Goal: Task Accomplishment & Management: Complete application form

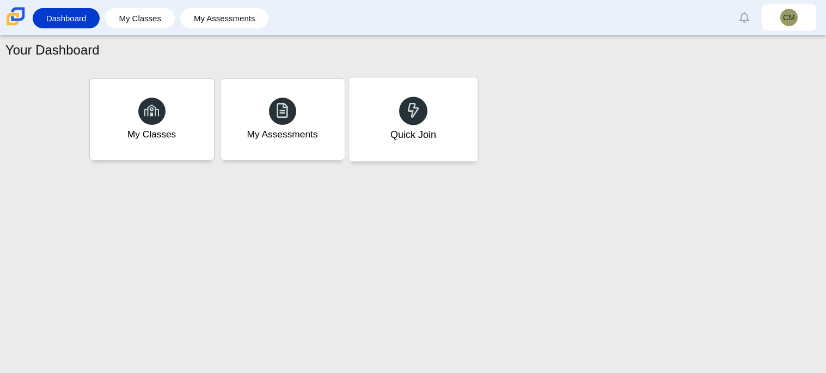
click at [411, 128] on div "Quick Join" at bounding box center [413, 134] width 46 height 14
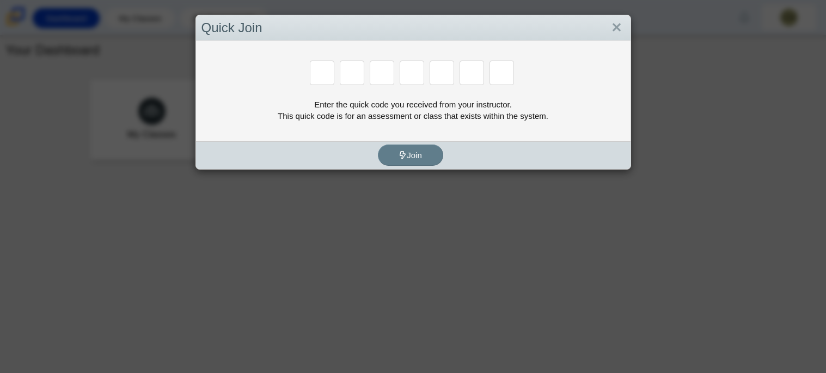
click at [411, 128] on div "Enter the quick code you received from your instructor. This quick code is for …" at bounding box center [413, 91] width 435 height 100
click at [321, 80] on input "Enter Access Code Digit 1" at bounding box center [322, 72] width 25 height 25
type input "M"
type input "7"
type input "E"
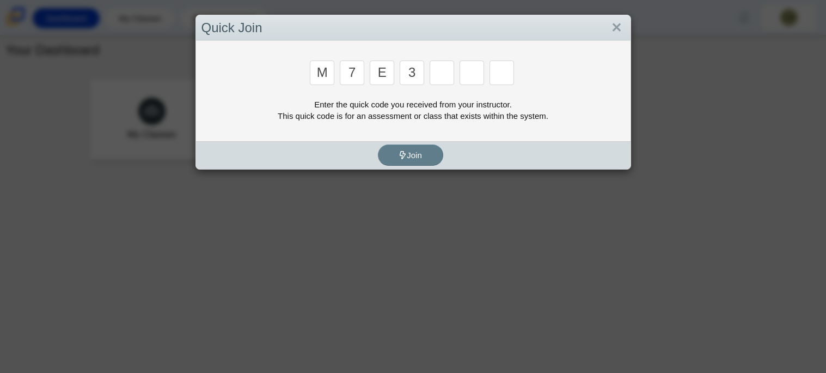
type input "3"
type input "E"
type input "v"
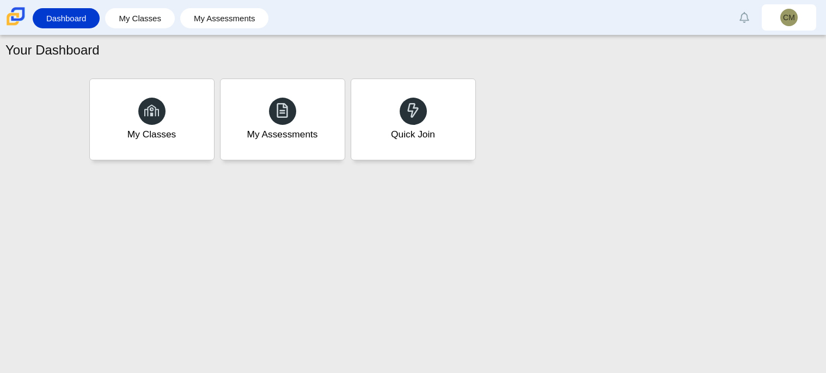
type input "w"
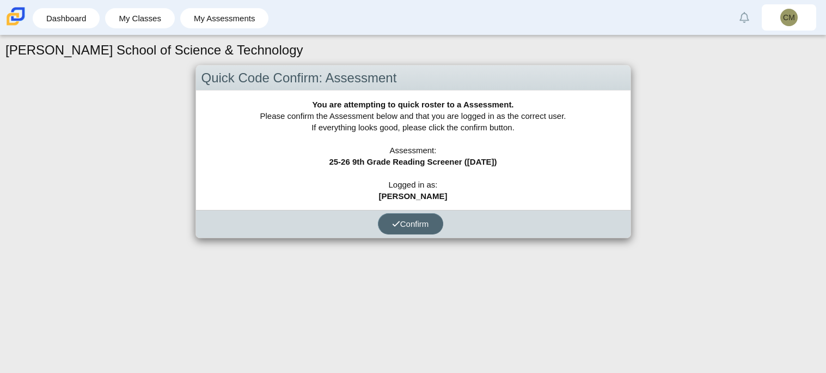
click at [416, 230] on button "Confirm" at bounding box center [410, 223] width 65 height 21
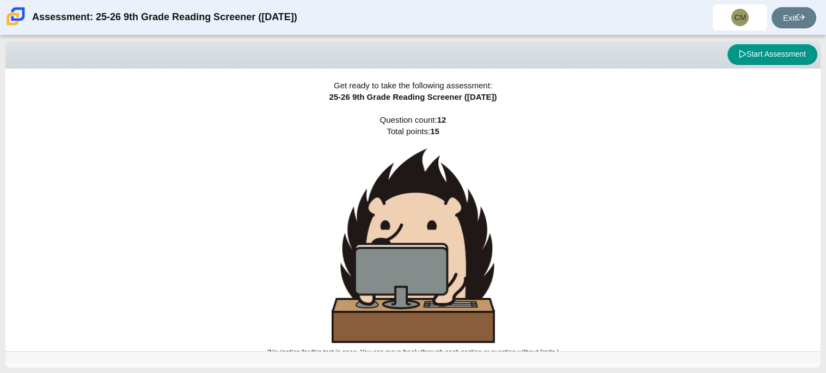
scroll to position [7, 0]
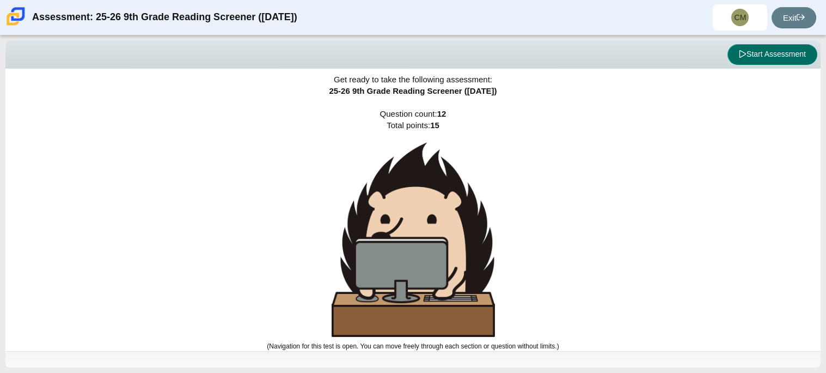
click at [768, 48] on button "Start Assessment" at bounding box center [773, 54] width 90 height 21
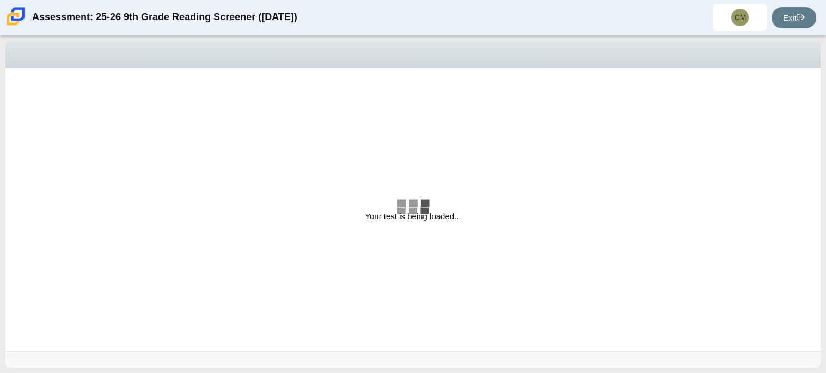
select select "ccc5b315-3c7c-471c-bf90-f22c8299c798"
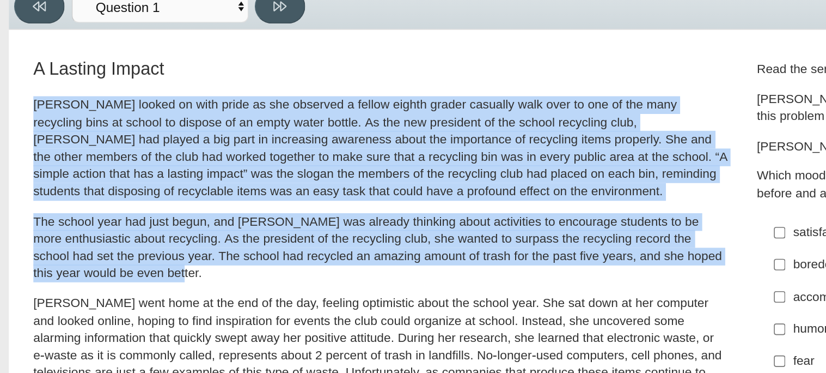
drag, startPoint x: 22, startPoint y: 117, endPoint x: 103, endPoint y: 219, distance: 131.1
copy div "Scarlett looked on with pride as she observed a fellow eighth grader casually w…"
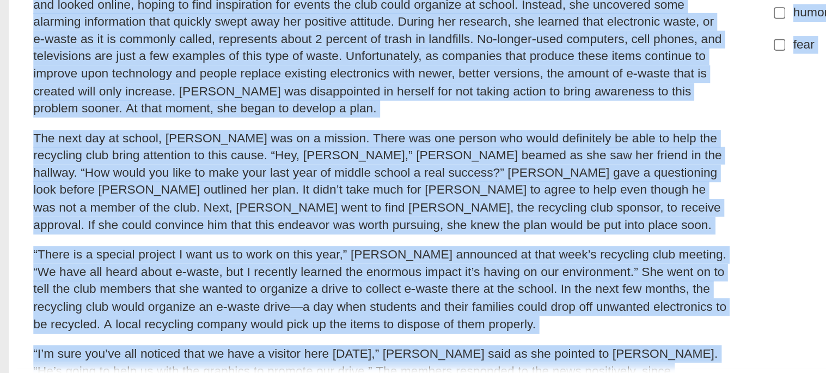
scroll to position [136, 0]
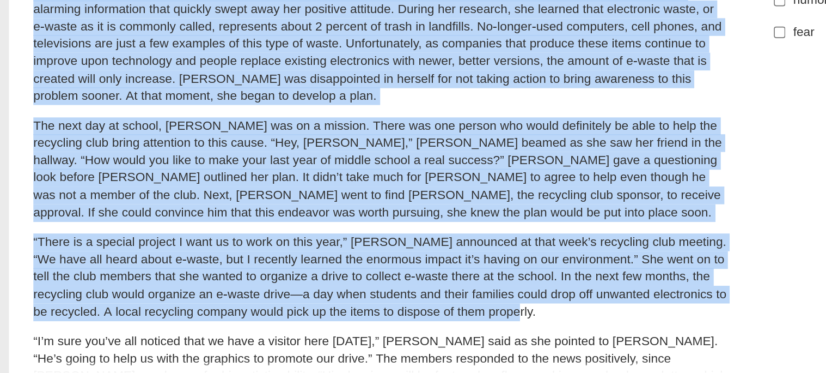
drag, startPoint x: 21, startPoint y: 194, endPoint x: 370, endPoint y: 304, distance: 365.9
click at [370, 304] on div "Scarlett looked on with pride as she observed a fellow eighth grader casually w…" at bounding box center [235, 264] width 428 height 581
copy div "Scarlett went home at the end of the day, feeling optimistic about the school y…"
click at [190, 217] on p "The next day at school, Scarlett was on a mission. There was one person who wou…" at bounding box center [235, 221] width 428 height 64
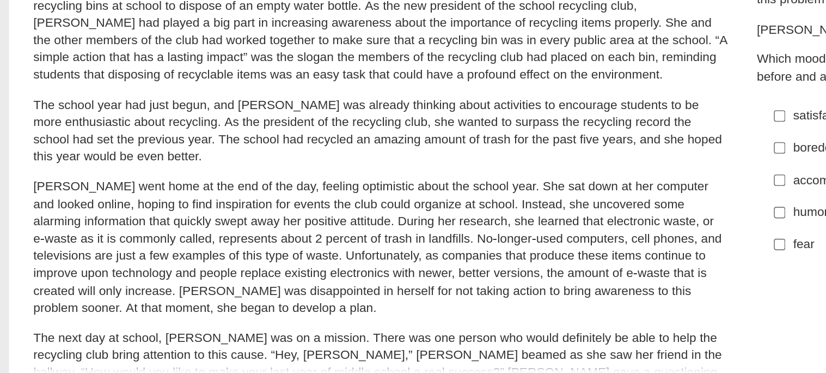
scroll to position [0, 0]
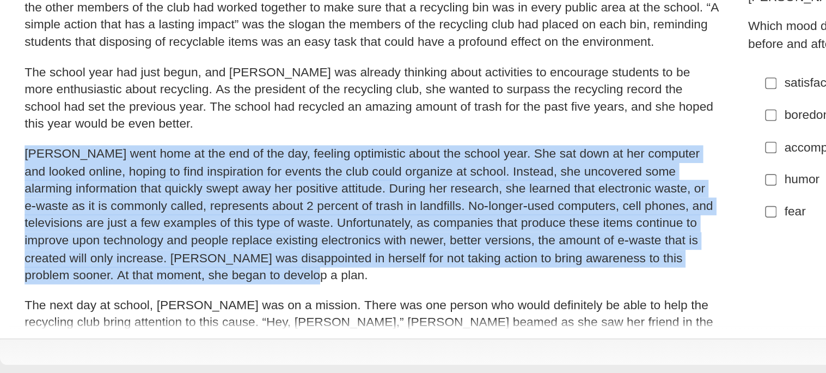
drag, startPoint x: 21, startPoint y: 239, endPoint x: 197, endPoint y: 309, distance: 189.4
click at [197, 309] on p "Scarlett went home at the end of the day, feeling optimistic about the school y…" at bounding box center [235, 275] width 428 height 86
copy p "Scarlett went home at the end of the day, feeling optimistic about the school y…"
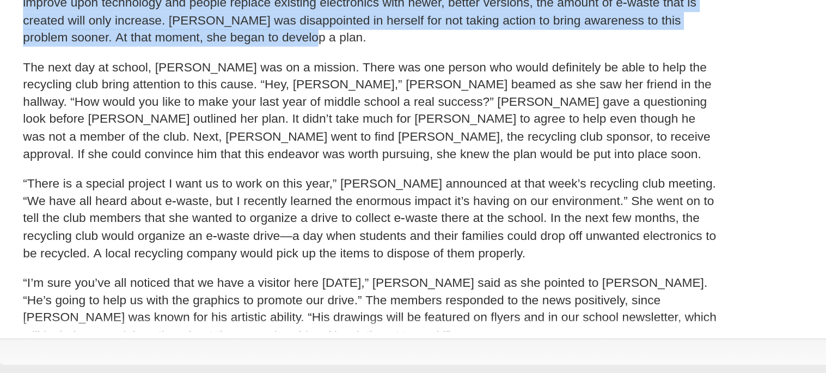
scroll to position [145, 0]
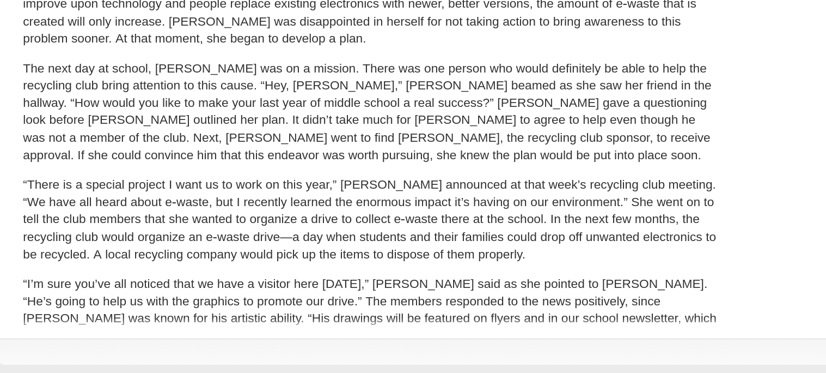
click at [23, 184] on p "The next day at school, Scarlett was on a mission. There was one person who wou…" at bounding box center [235, 212] width 428 height 64
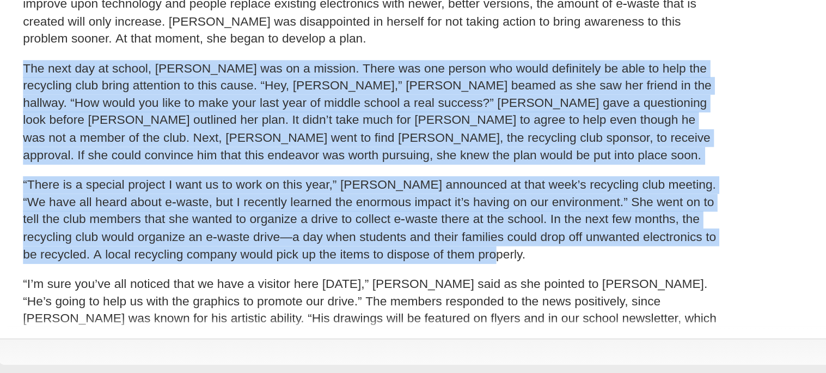
drag, startPoint x: 21, startPoint y: 186, endPoint x: 317, endPoint y: 297, distance: 316.4
click at [317, 297] on div "Scarlett looked on with pride as she observed a fellow eighth grader casually w…" at bounding box center [235, 255] width 428 height 581
copy div "The next day at school, Scarlett was on a mission. There was one person who wou…"
click at [285, 239] on p "The next day at school, Scarlett was on a mission. There was one person who wou…" at bounding box center [235, 212] width 428 height 64
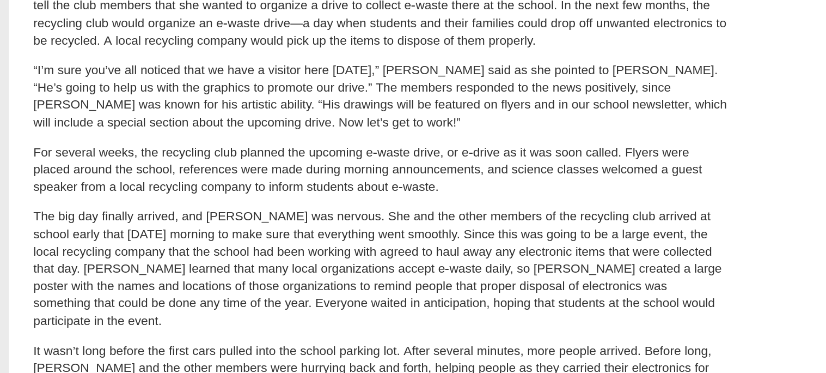
scroll to position [350, 0]
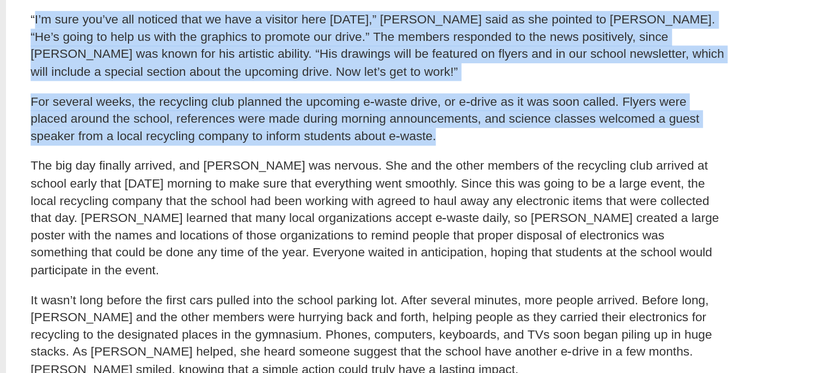
drag, startPoint x: 23, startPoint y: 115, endPoint x: 269, endPoint y: 187, distance: 256.4
click at [269, 187] on div "Scarlett looked on with pride as she observed a fellow eighth grader casually w…" at bounding box center [235, 50] width 428 height 581
copy div "I’m sure you’ve all noticed that we have a visitor here today,” Scarlett said a…"
click at [130, 181] on p "For several weeks, the recycling club planned the upcoming e-waste drive, or e-…" at bounding box center [235, 174] width 428 height 32
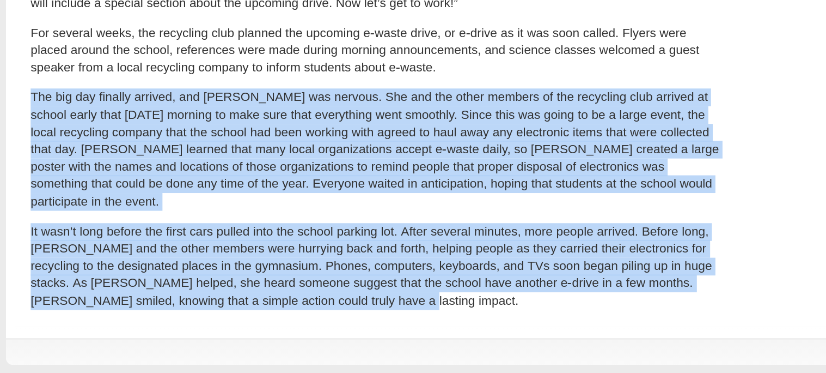
drag, startPoint x: 22, startPoint y: 202, endPoint x: 205, endPoint y: 323, distance: 219.3
click at [205, 323] on div "Scarlett looked on with pride as she observed a fellow eighth grader casually w…" at bounding box center [235, 50] width 428 height 581
copy div "The big day finally arrived, and Scarlett was nervous. She and the other member…"
click at [316, 294] on p "It wasn’t long before the first cars pulled into the school parking lot. After …" at bounding box center [235, 306] width 428 height 53
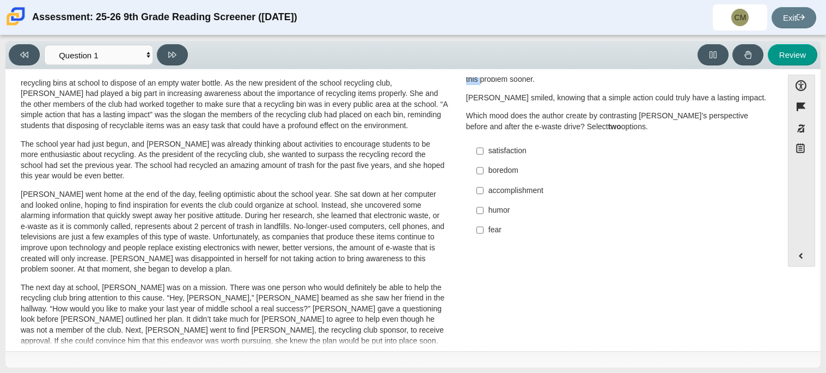
scroll to position [35, 0]
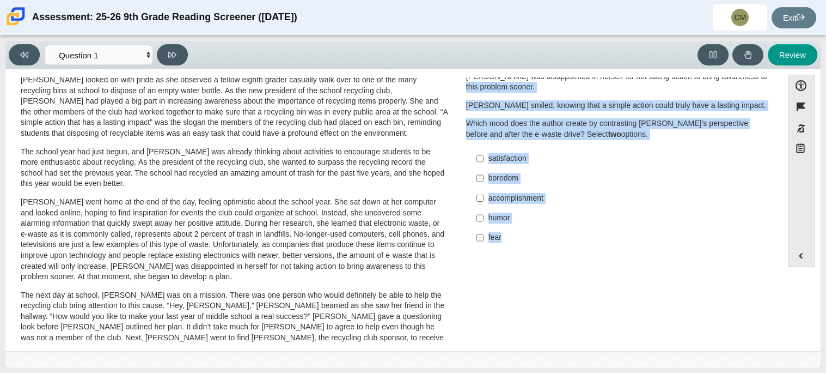
drag, startPoint x: 463, startPoint y: 78, endPoint x: 521, endPoint y: 236, distance: 168.3
click at [521, 236] on div "Read the sentences from the passage. Scarlett was disappointed in herself for n…" at bounding box center [617, 151] width 303 height 196
copy div "problem sooner. Scarlett smiled, knowing that a simple action could truly have …"
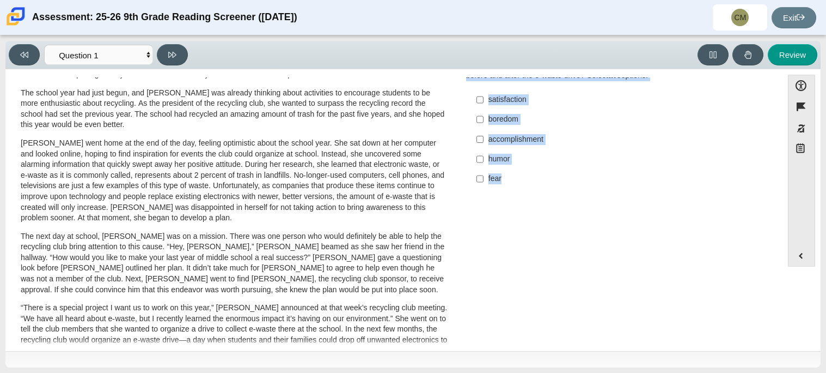
scroll to position [0, 0]
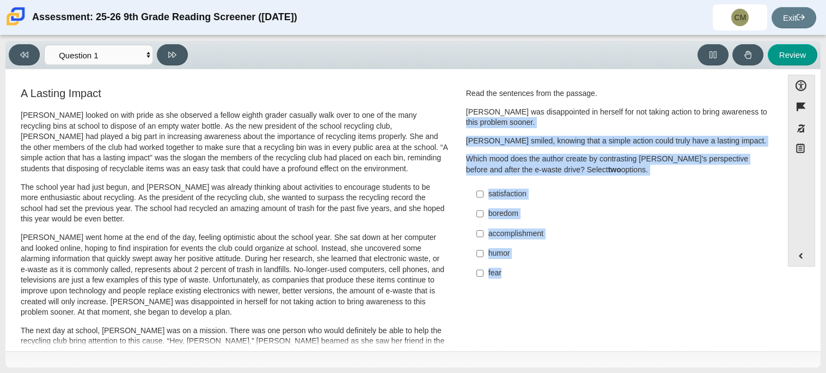
click at [512, 126] on p "Scarlett was disappointed in herself for not taking action to bring awareness t…" at bounding box center [617, 117] width 303 height 21
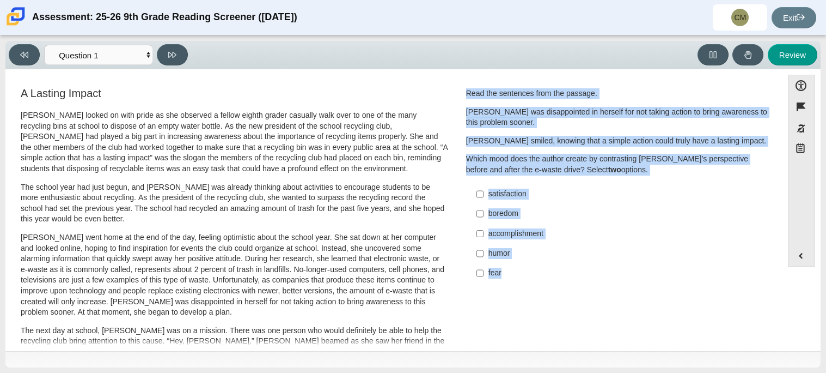
drag, startPoint x: 463, startPoint y: 95, endPoint x: 534, endPoint y: 274, distance: 193.0
click at [534, 274] on div "Read the sentences from the passage. Scarlett was disappointed in herself for n…" at bounding box center [617, 186] width 303 height 196
copy div "Read the sentences from the passage. Scarlett was disappointed in herself for n…"
click at [541, 219] on label "boredom boredom" at bounding box center [618, 214] width 299 height 20
click at [484, 219] on input "boredom boredom" at bounding box center [480, 214] width 7 height 20
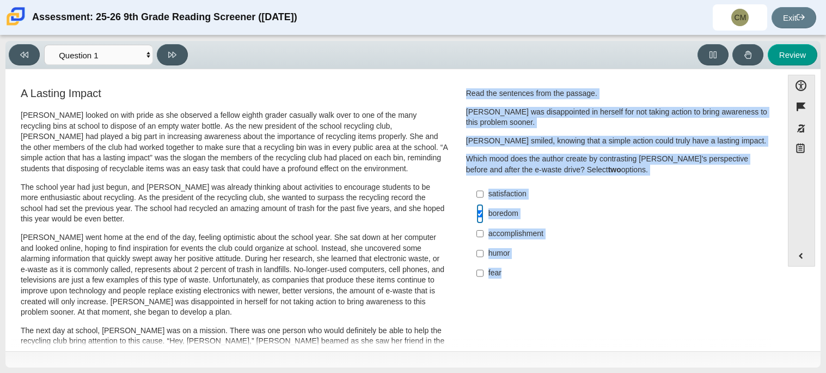
checkbox input "true"
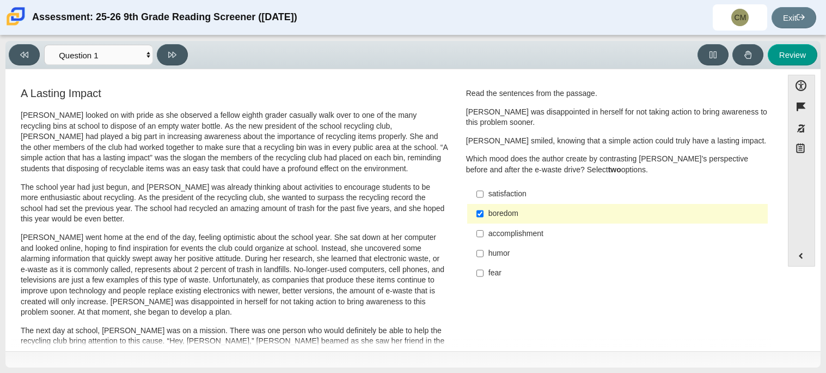
click at [493, 236] on div "accomplishment" at bounding box center [626, 233] width 275 height 11
click at [484, 236] on input "accomplishment accomplishment" at bounding box center [480, 233] width 7 height 20
checkbox input "true"
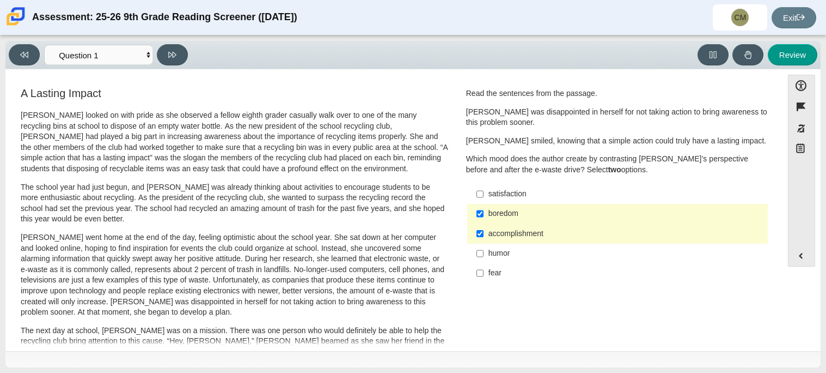
click at [512, 188] on div "satisfaction" at bounding box center [626, 193] width 275 height 11
click at [484, 188] on input "satisfaction satisfaction" at bounding box center [480, 194] width 7 height 20
checkbox input "true"
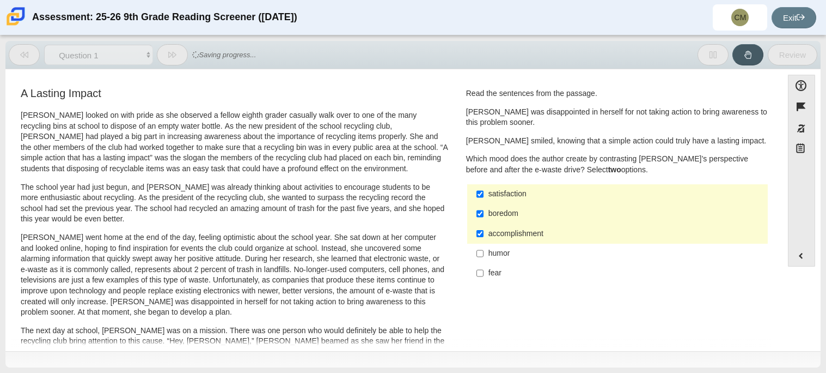
click at [504, 258] on div "humor" at bounding box center [626, 253] width 275 height 11
click at [484, 258] on input "humor humor" at bounding box center [480, 253] width 7 height 20
checkbox input "true"
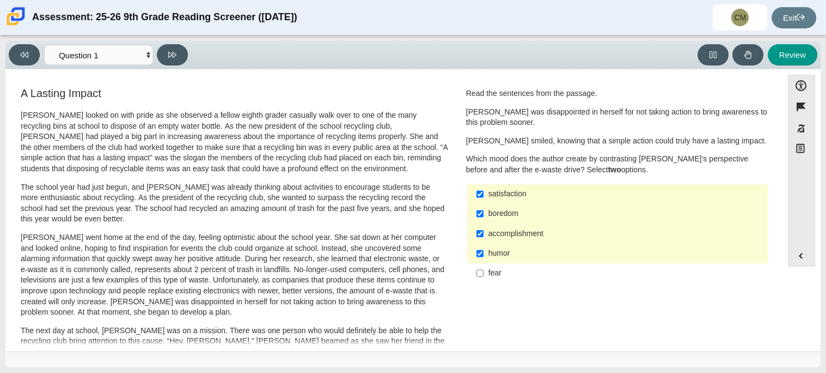
click at [489, 274] on div "fear" at bounding box center [626, 272] width 275 height 11
click at [484, 274] on input "fear fear" at bounding box center [480, 273] width 7 height 20
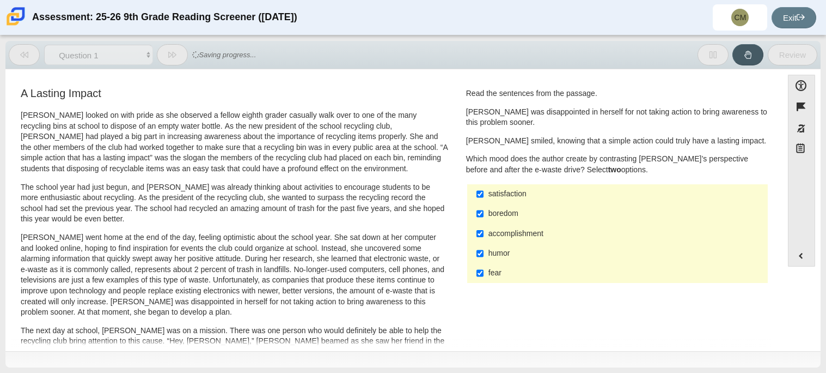
click at [490, 271] on div "fear" at bounding box center [626, 272] width 275 height 11
click at [484, 271] on input "fear fear" at bounding box center [480, 273] width 7 height 20
checkbox input "false"
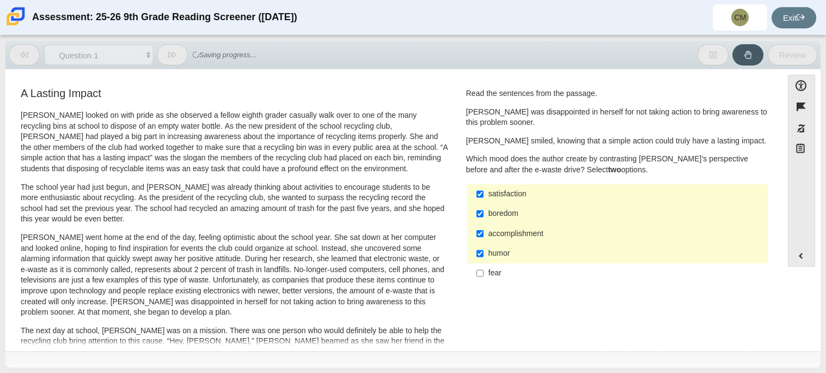
click at [510, 215] on div "boredom" at bounding box center [626, 213] width 275 height 11
click at [484, 215] on input "boredom boredom" at bounding box center [480, 214] width 7 height 20
checkbox input "false"
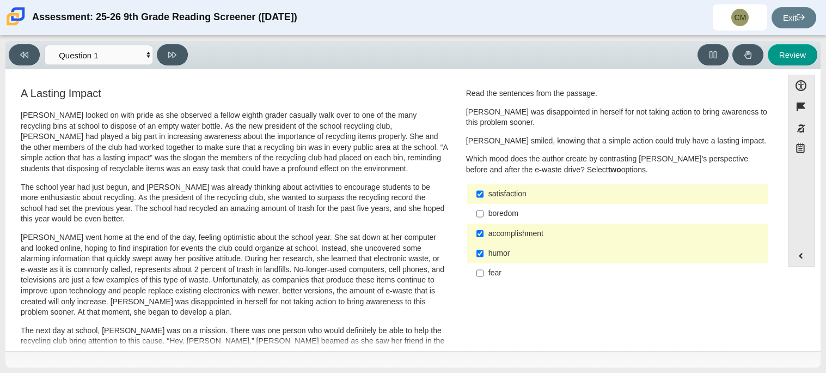
click at [494, 257] on div "humor" at bounding box center [626, 253] width 275 height 11
click at [484, 257] on input "humor humor" at bounding box center [480, 253] width 7 height 20
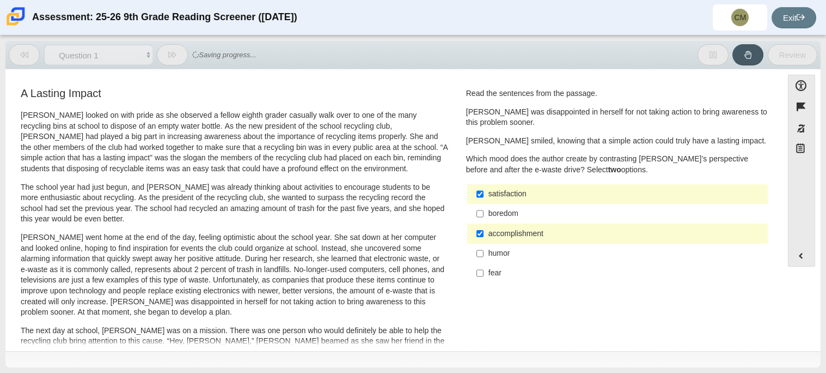
click at [494, 255] on div "humor" at bounding box center [626, 253] width 275 height 11
click at [484, 255] on input "humor humor" at bounding box center [480, 253] width 7 height 20
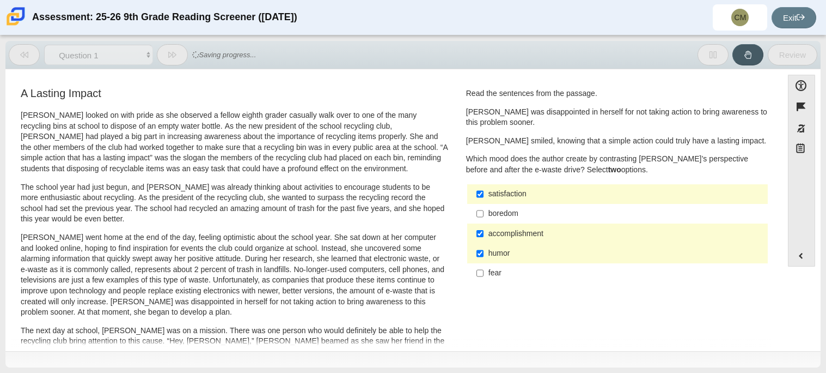
click at [494, 254] on div "humor" at bounding box center [626, 253] width 275 height 11
click at [484, 254] on input "humor humor" at bounding box center [480, 253] width 7 height 20
checkbox input "false"
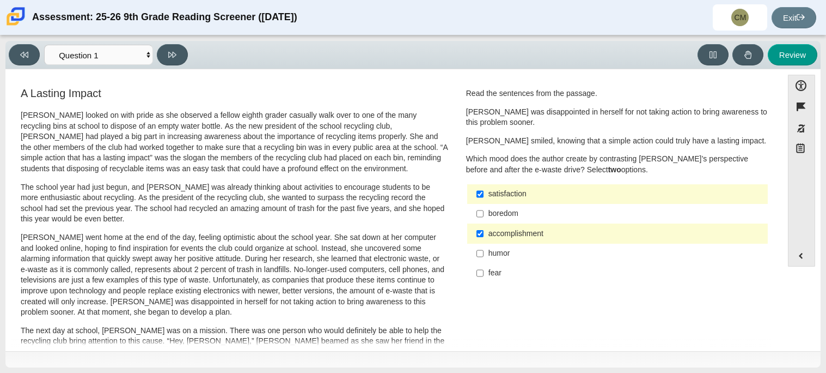
click at [484, 183] on div "satisfaction satisfaction boredom boredom accomplishment accomplishment humor h…" at bounding box center [617, 233] width 303 height 101
click at [798, 16] on icon at bounding box center [801, 17] width 8 height 8
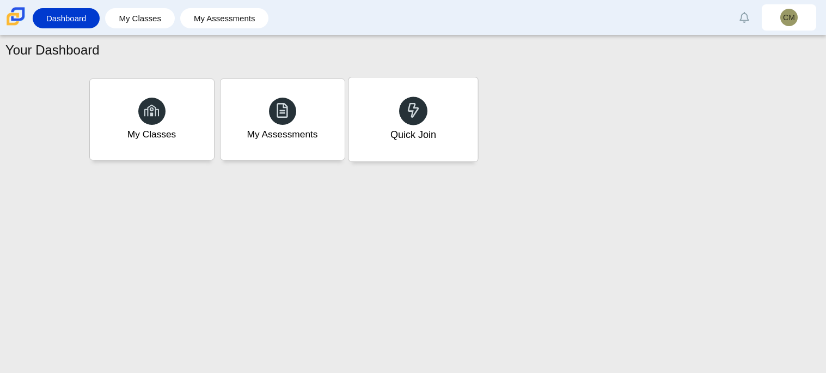
click at [413, 107] on use at bounding box center [412, 109] width 11 height 15
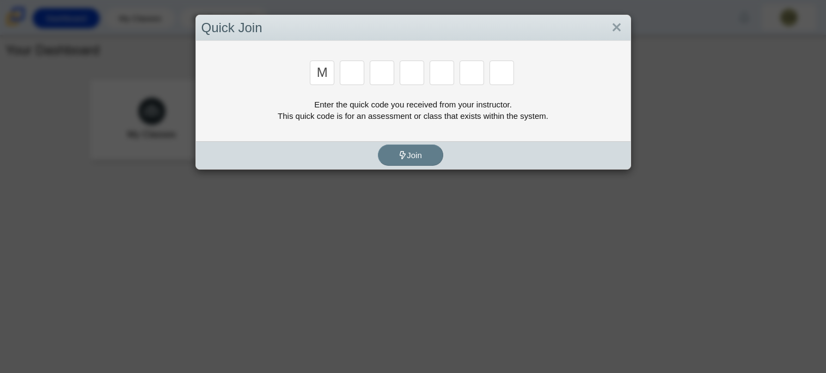
type input "M"
type input "7"
type input "E"
type input "3"
type input "E"
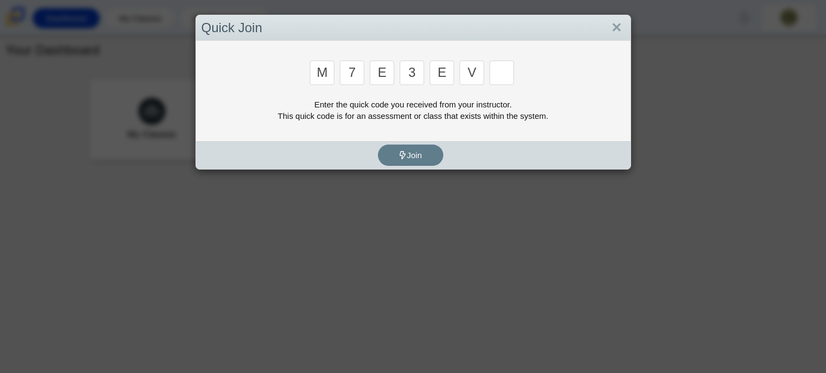
type input "v"
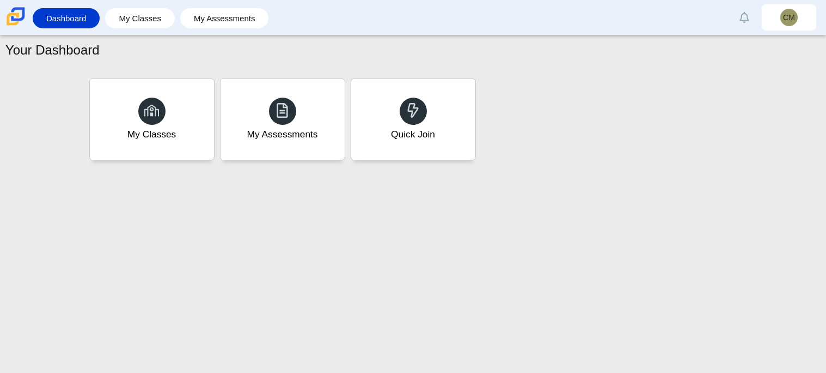
type input "w"
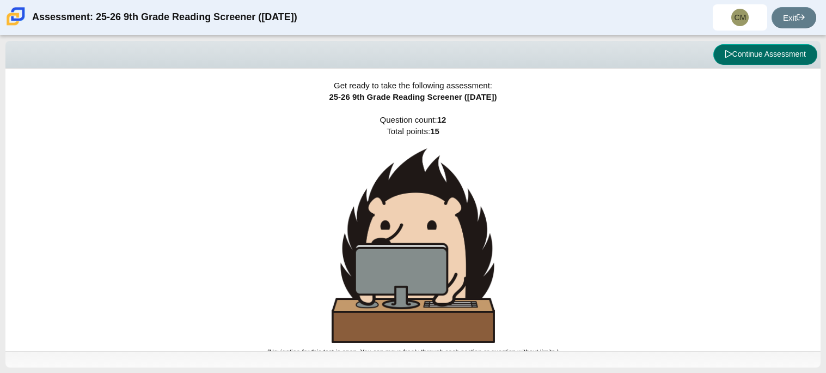
click at [781, 52] on button "Continue Assessment" at bounding box center [765, 54] width 104 height 21
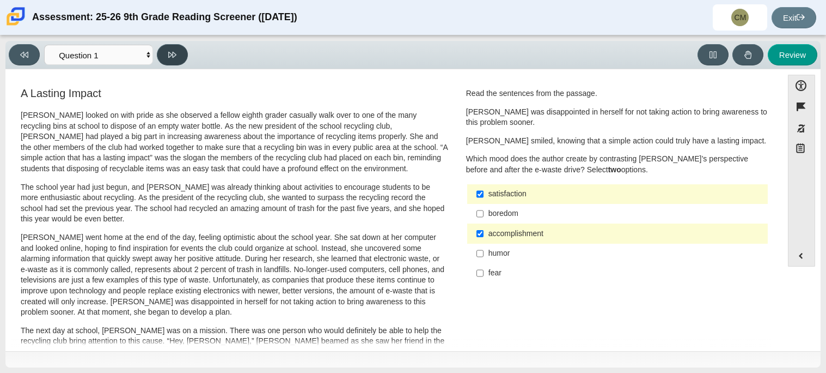
click at [173, 56] on icon at bounding box center [172, 55] width 8 height 6
select select "0ff64528-ffd7-428d-b192-babfaadd44e8"
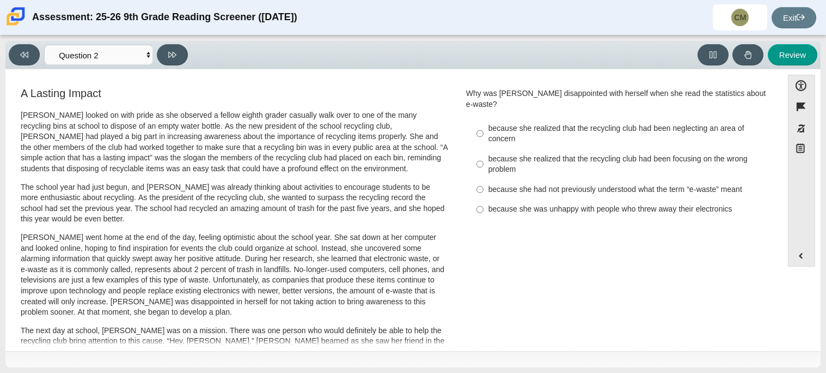
click at [514, 123] on div "because she realized that the recycling club had been neglecting an area of con…" at bounding box center [626, 133] width 275 height 21
click at [484, 118] on input "because she realized that the recycling club had been neglecting an area of con…" at bounding box center [480, 133] width 7 height 30
radio input "true"
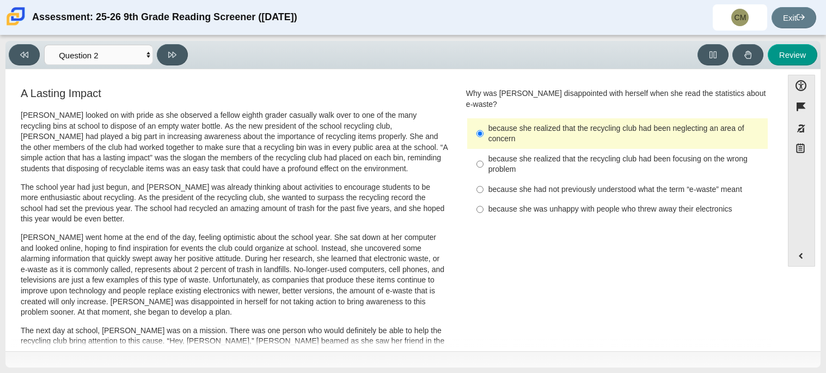
click at [518, 154] on div "because she realized that the recycling club had been focusing on the wrong pro…" at bounding box center [626, 164] width 275 height 21
click at [484, 149] on input "because she realized that the recycling club had been focusing on the wrong pro…" at bounding box center [480, 164] width 7 height 30
radio input "true"
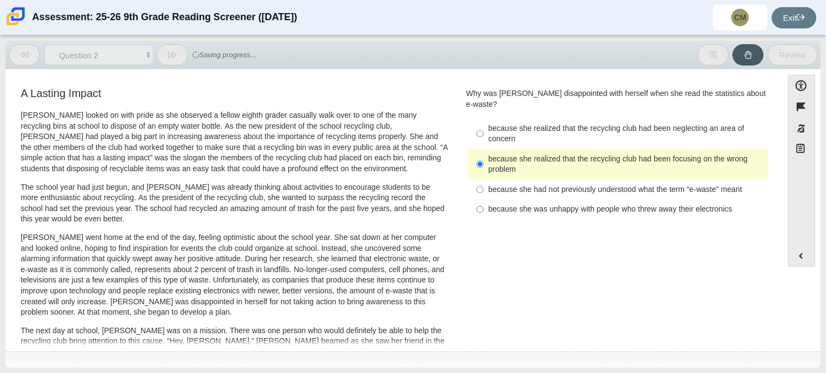
click at [534, 184] on div "because she had not previously understood what the term “e-waste” meant" at bounding box center [626, 189] width 275 height 11
click at [484, 179] on input "because she had not previously understood what the term “e-waste” meant because…" at bounding box center [480, 189] width 7 height 20
radio input "true"
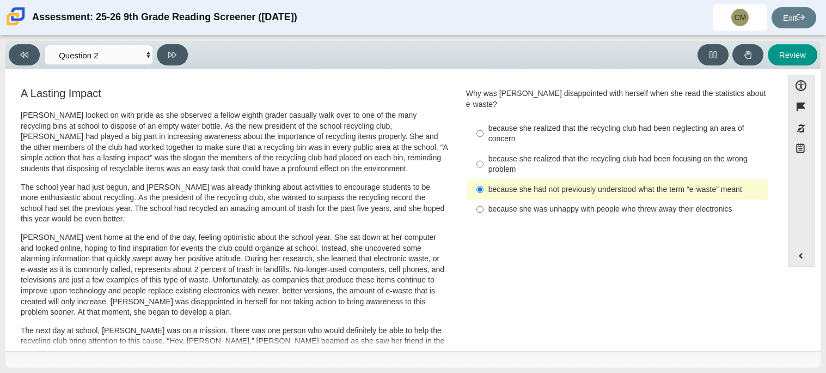
click at [526, 199] on label "because she was unhappy with people who threw away their electronics because sh…" at bounding box center [618, 209] width 299 height 20
click at [484, 199] on input "because she was unhappy with people who threw away their electronics because sh…" at bounding box center [480, 209] width 7 height 20
radio input "true"
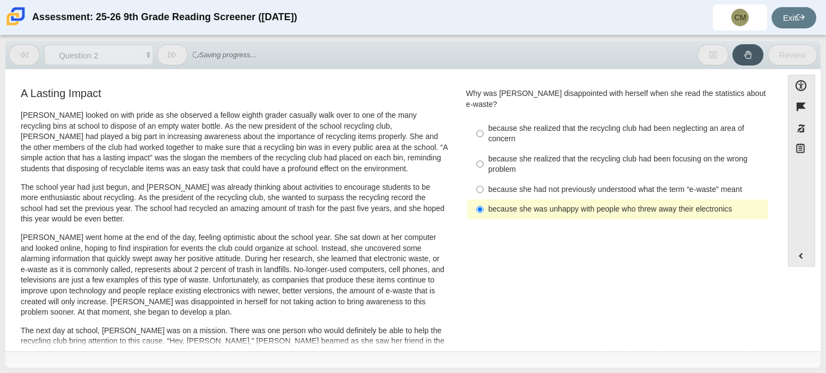
click at [489, 123] on div "because she realized that the recycling club had been neglecting an area of con…" at bounding box center [626, 133] width 275 height 21
click at [484, 118] on input "because she realized that the recycling club had been neglecting an area of con…" at bounding box center [480, 133] width 7 height 30
radio input "true"
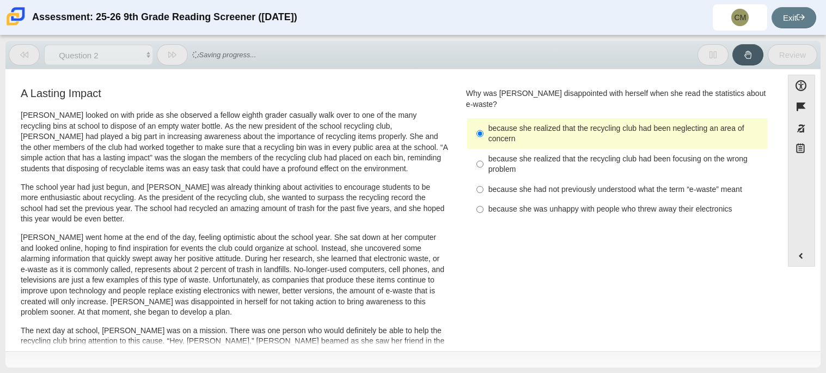
click at [489, 184] on div "because she had not previously understood what the term “e-waste” meant" at bounding box center [626, 189] width 275 height 11
click at [484, 180] on input "because she had not previously understood what the term “e-waste” meant because…" at bounding box center [480, 189] width 7 height 20
radio input "true"
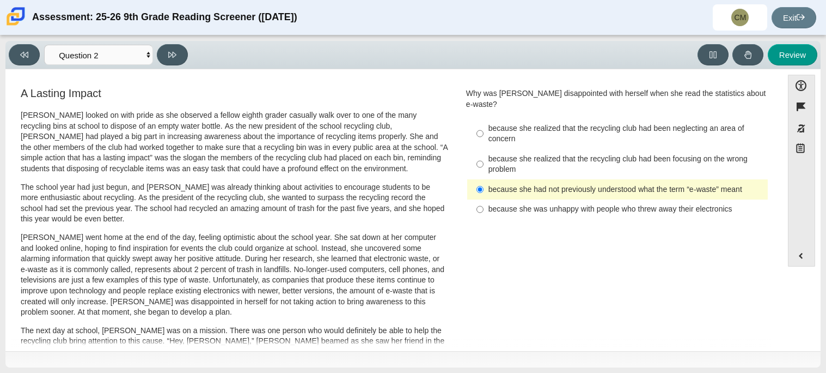
click at [501, 154] on div "because she realized that the recycling club had been focusing on the wrong pro…" at bounding box center [626, 164] width 275 height 21
click at [484, 149] on input "because she realized that the recycling club had been focusing on the wrong pro…" at bounding box center [480, 164] width 7 height 30
radio input "true"
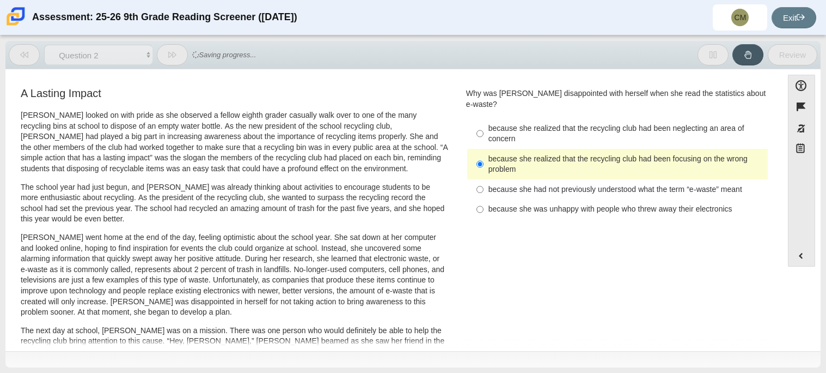
click at [502, 199] on label "because she was unhappy with people who threw away their electronics because sh…" at bounding box center [618, 209] width 299 height 20
click at [484, 199] on input "because she was unhappy with people who threw away their electronics because sh…" at bounding box center [480, 209] width 7 height 20
radio input "true"
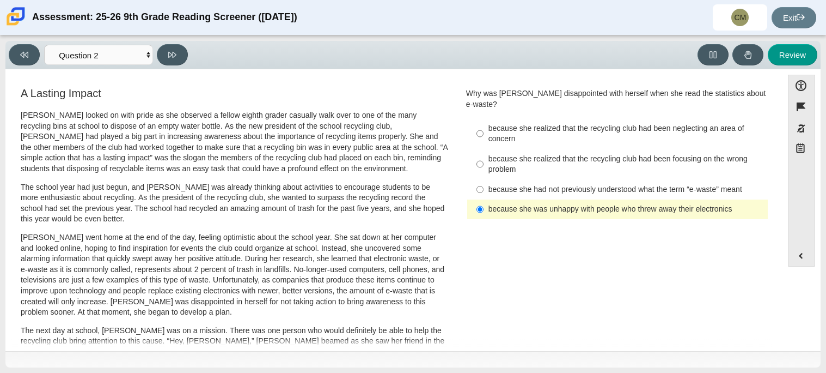
click at [494, 184] on div "because she had not previously understood what the term “e-waste” meant" at bounding box center [626, 189] width 275 height 11
click at [484, 179] on input "because she had not previously understood what the term “e-waste” meant because…" at bounding box center [480, 189] width 7 height 20
radio input "true"
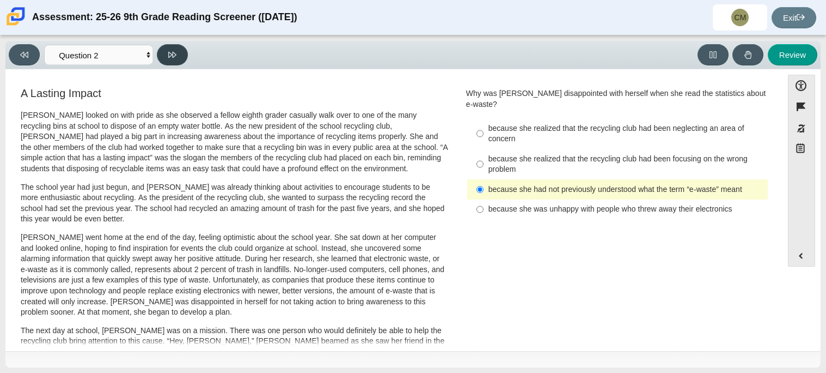
click at [169, 52] on icon at bounding box center [172, 55] width 8 height 6
select select "7ce3d843-6974-4858-901c-1ff39630e843"
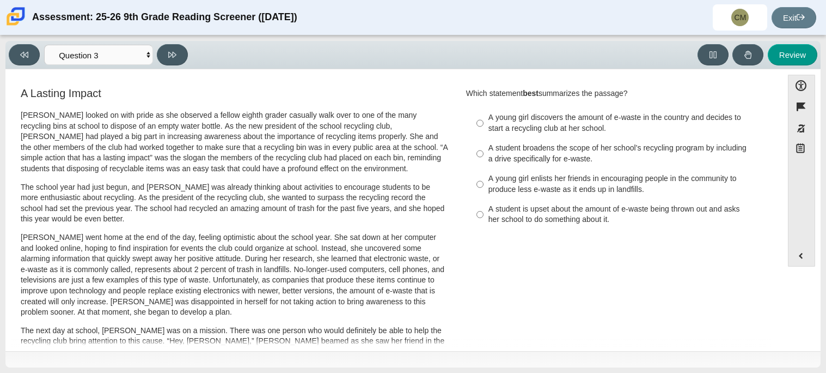
click at [489, 146] on div "A student broadens the scope of her school’s recycling program by including a d…" at bounding box center [626, 153] width 275 height 21
click at [484, 146] on input "A student broadens the scope of her school’s recycling program by including a d…" at bounding box center [480, 153] width 7 height 30
radio input "true"
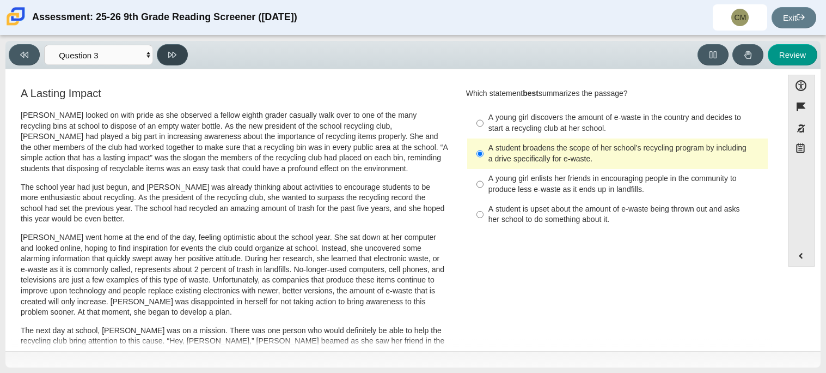
click at [158, 51] on button at bounding box center [172, 54] width 31 height 21
select select "ca9ea0f1-49c5-4bd1-83b0-472c18652b42"
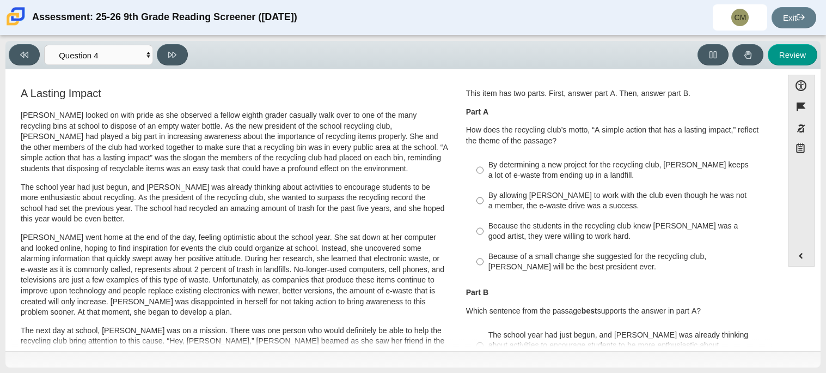
click at [290, 170] on p "Scarlett looked on with pride as she observed a fellow eighth grader casually w…" at bounding box center [235, 142] width 428 height 64
click at [544, 229] on div "Because the students in the recycling club knew Juan Carlos was a good artist, …" at bounding box center [626, 231] width 275 height 21
click at [484, 229] on input "Because the students in the recycling club knew Juan Carlos was a good artist, …" at bounding box center [480, 231] width 7 height 30
radio input "true"
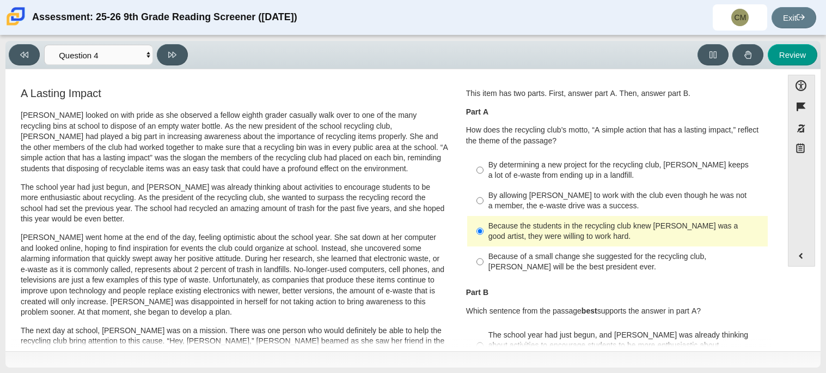
click at [510, 185] on label "By allowing Juan Carlos to work with the club even though he was not a member, …" at bounding box center [618, 200] width 299 height 30
click at [484, 185] on input "By allowing Juan Carlos to work with the club even though he was not a member, …" at bounding box center [480, 200] width 7 height 30
radio input "true"
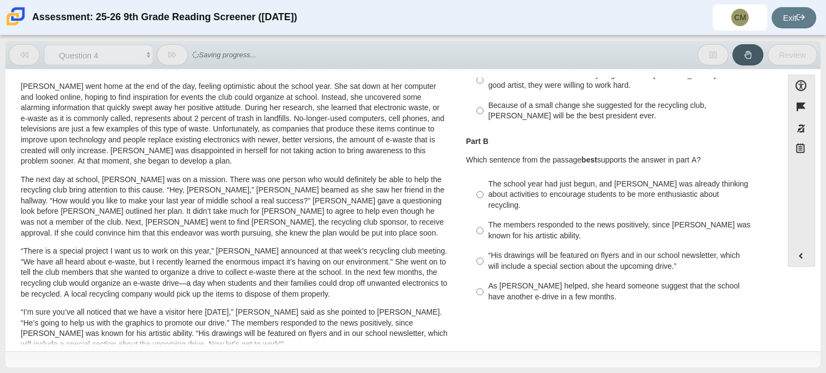
scroll to position [170, 0]
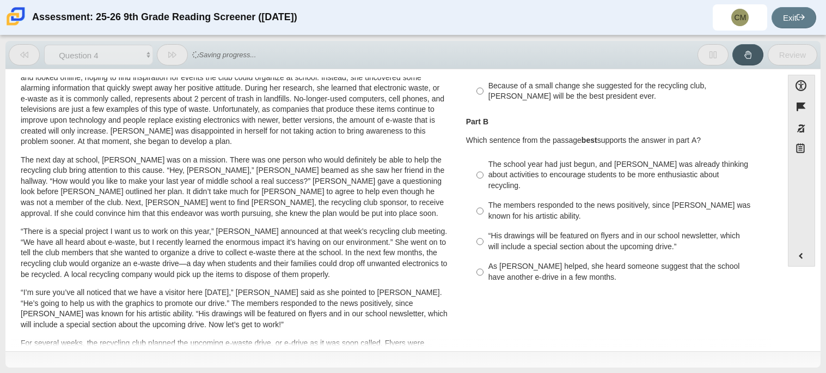
click at [508, 200] on div "The members responded to the news positively, since Juan Carlos was known for h…" at bounding box center [626, 210] width 275 height 21
click at [484, 198] on input "The members responded to the news positively, since Juan Carlos was known for h…" at bounding box center [480, 211] width 7 height 30
radio input "true"
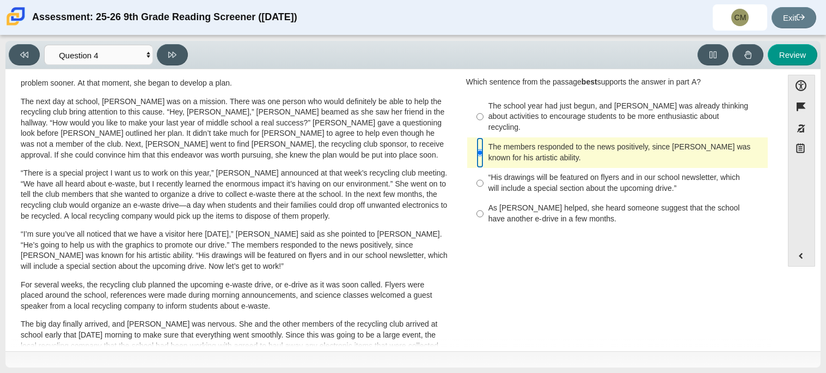
scroll to position [0, 0]
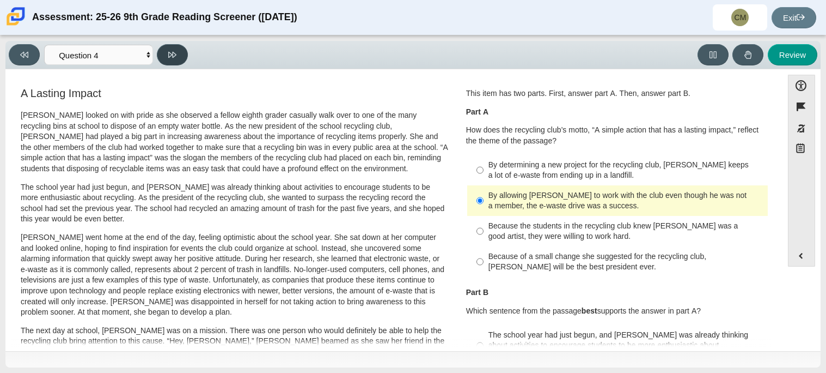
click at [182, 52] on button at bounding box center [172, 54] width 31 height 21
select select "e41f1a79-e29f-4095-8030-a53364015bed"
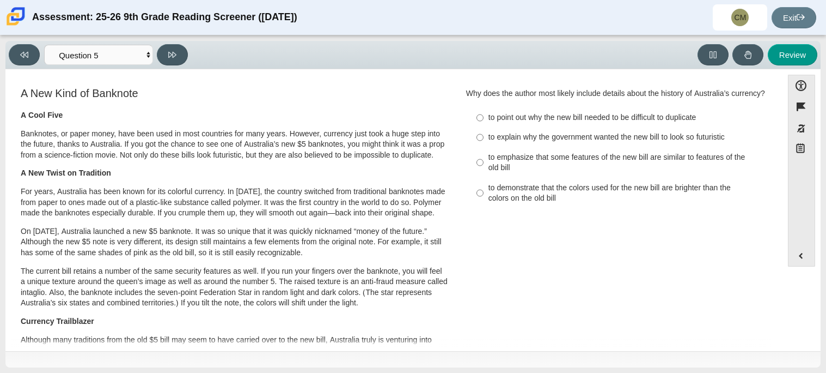
click at [498, 133] on div "to explain why the government wanted the new bill to look so futuristic" at bounding box center [626, 137] width 275 height 11
click at [484, 133] on input "to explain why the government wanted the new bill to look so futuristic to expl…" at bounding box center [480, 137] width 7 height 20
radio input "true"
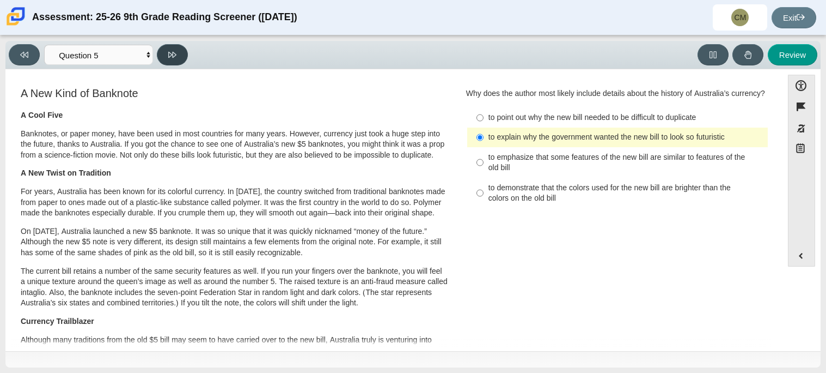
click at [181, 51] on button at bounding box center [172, 54] width 31 height 21
select select "69146e31-7b3d-4a3e-9ce6-f30c24342ae0"
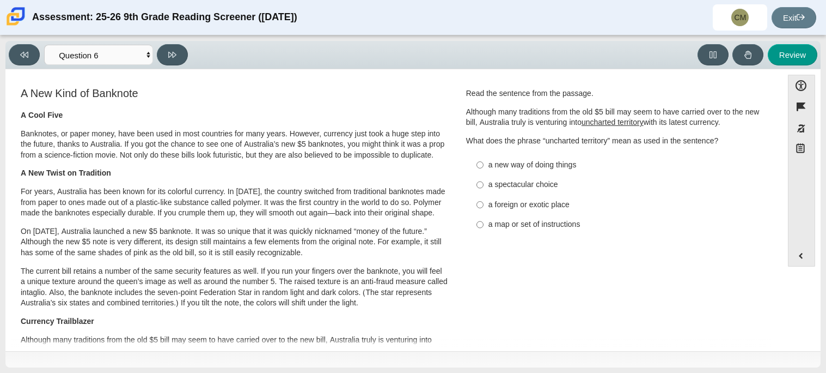
drag, startPoint x: 21, startPoint y: 130, endPoint x: 447, endPoint y: 257, distance: 444.2
copy div "Banknotes, or paper money, have been used in most countries for many years. How…"
click at [221, 203] on p "For years, Australia has been known for its colorful currency. In 1988, the cou…" at bounding box center [235, 202] width 428 height 32
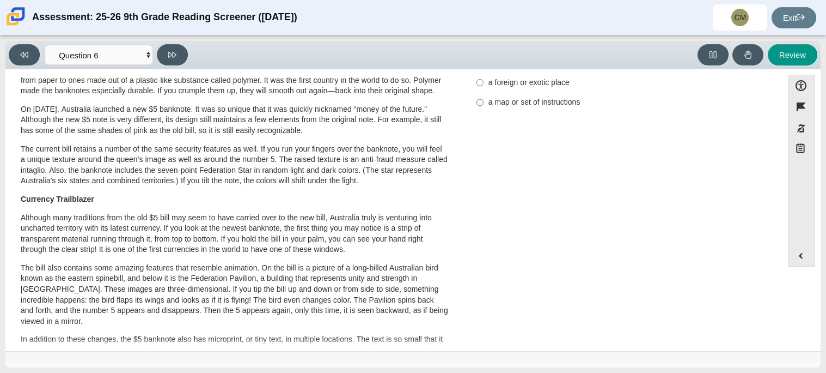
scroll to position [125, 0]
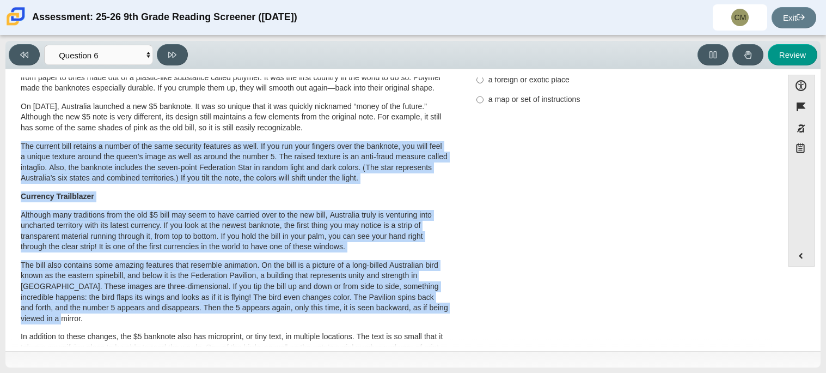
drag, startPoint x: 22, startPoint y: 148, endPoint x: 404, endPoint y: 318, distance: 417.9
click at [404, 318] on div "A Cool Five Banknotes, or paper money, have been used in most countries for man…" at bounding box center [235, 282] width 428 height 595
copy div "The current bill retains a number of the same security features as well. If you…"
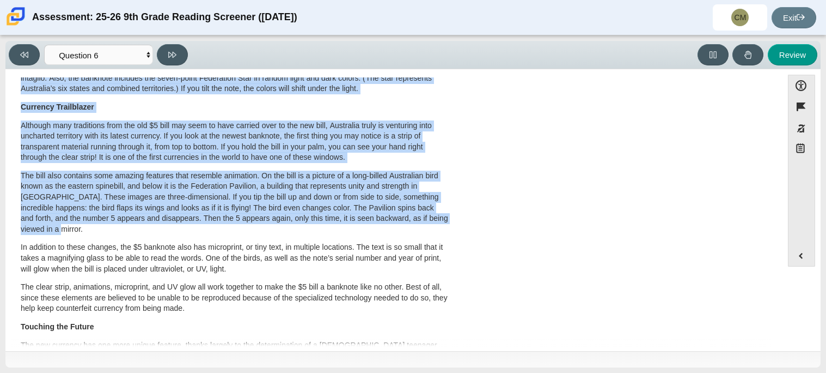
scroll to position [0, 0]
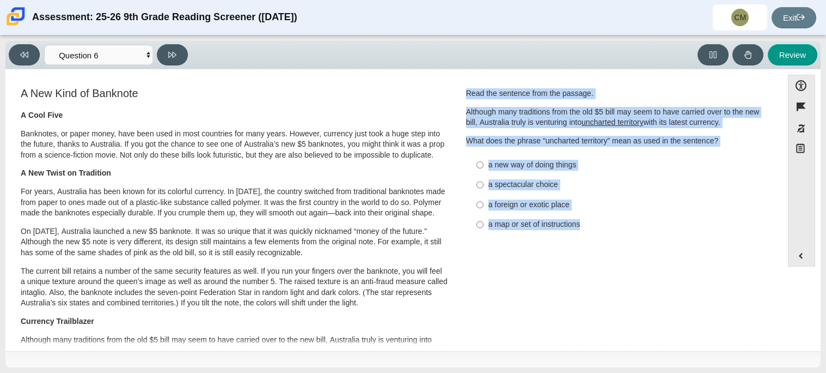
drag, startPoint x: 465, startPoint y: 97, endPoint x: 577, endPoint y: 223, distance: 168.2
click at [577, 223] on div "Read the sentence from the passage. Although many traditions from the old $5 bi…" at bounding box center [617, 161] width 303 height 147
copy div "Read the sentence from the passage. Although many traditions from the old $5 bi…"
click at [483, 187] on label "a spectacular choice a spectacular choice" at bounding box center [618, 185] width 299 height 20
click at [483, 187] on input "a spectacular choice a spectacular choice" at bounding box center [480, 185] width 7 height 20
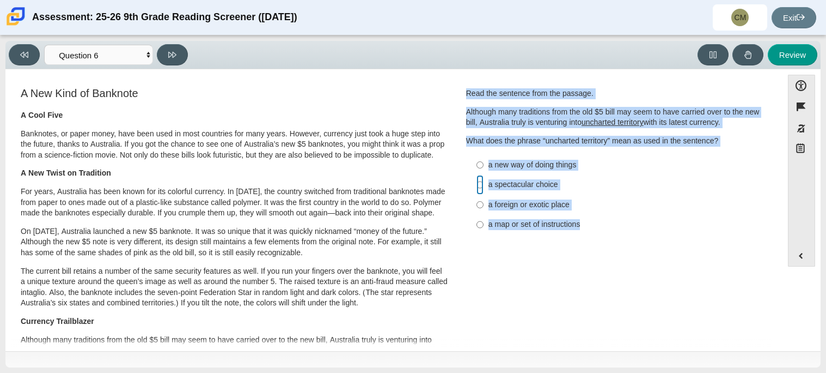
radio input "true"
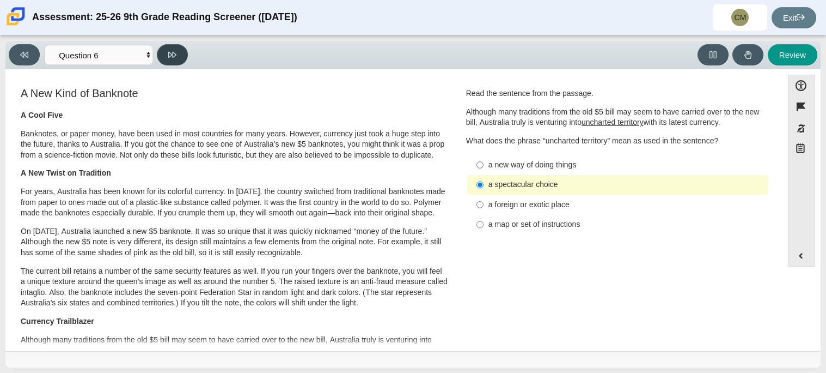
click at [174, 54] on icon at bounding box center [172, 55] width 8 height 8
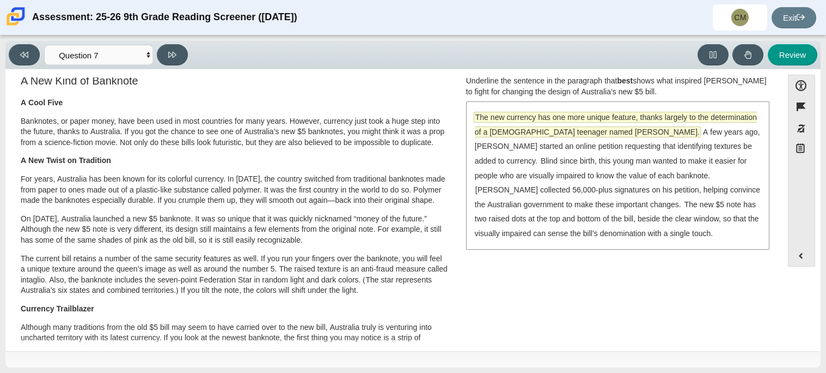
scroll to position [12, 0]
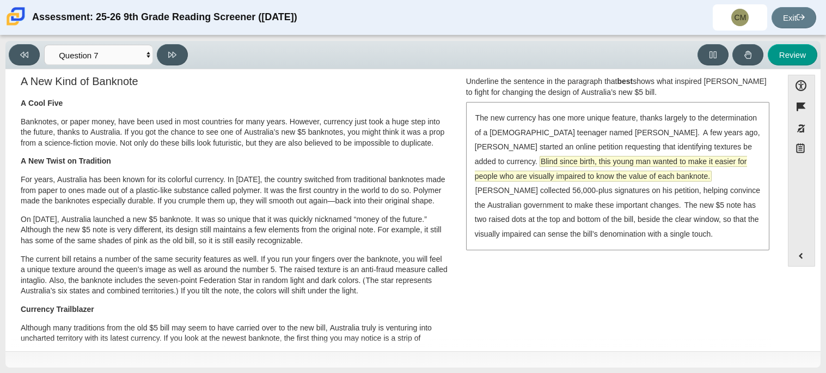
click at [634, 164] on span "Blind since birth, this young man wanted to make it easier for people who are v…" at bounding box center [611, 168] width 272 height 25
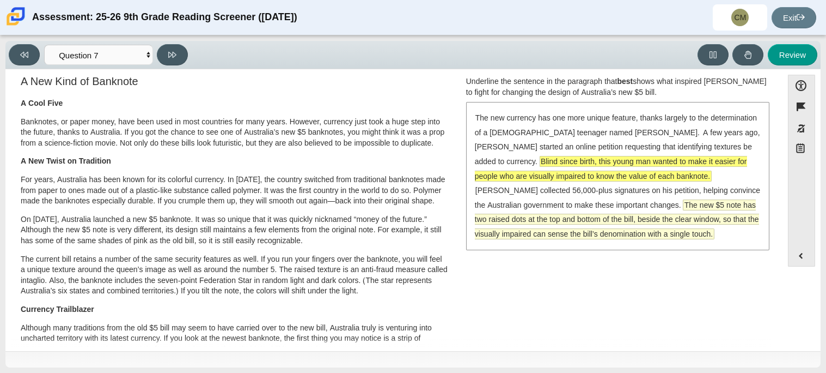
click at [639, 208] on span "The new $5 note has two raised dots at the top and bottom of the bill, beside t…" at bounding box center [617, 219] width 284 height 39
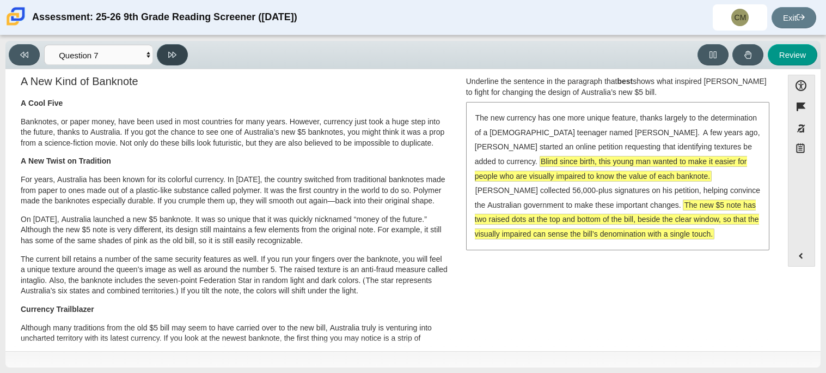
click at [175, 56] on icon at bounding box center [172, 55] width 8 height 8
select select "ea8338c2-a6a3-418e-a305-2b963b54a290"
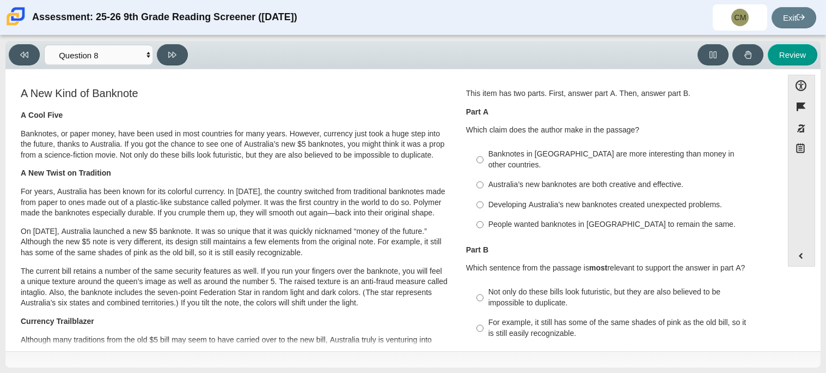
click at [510, 199] on div "Developing Australia’s new banknotes created unexpected problems." at bounding box center [626, 204] width 275 height 11
click at [484, 197] on input "Developing Australia’s new banknotes created unexpected problems. Developing Au…" at bounding box center [480, 204] width 7 height 20
radio input "true"
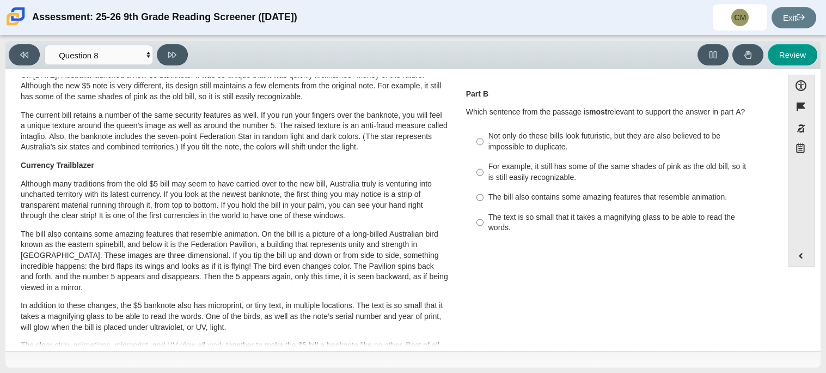
scroll to position [158, 0]
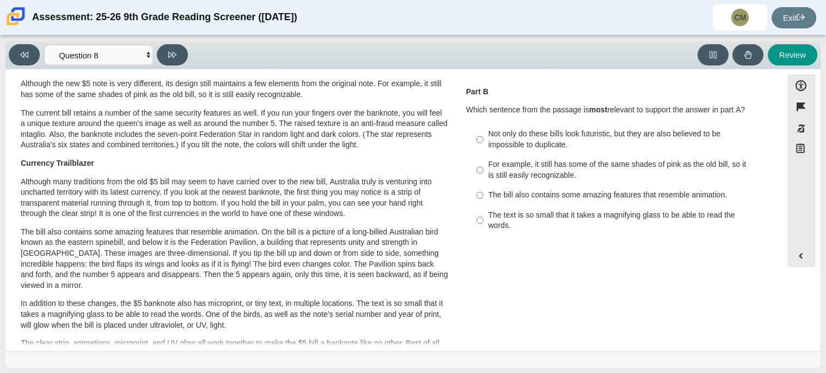
click at [505, 190] on div "The bill also contains some amazing features that resemble animation." at bounding box center [626, 195] width 275 height 11
click at [484, 188] on input "The bill also contains some amazing features that resemble animation. The bill …" at bounding box center [480, 195] width 7 height 20
radio input "true"
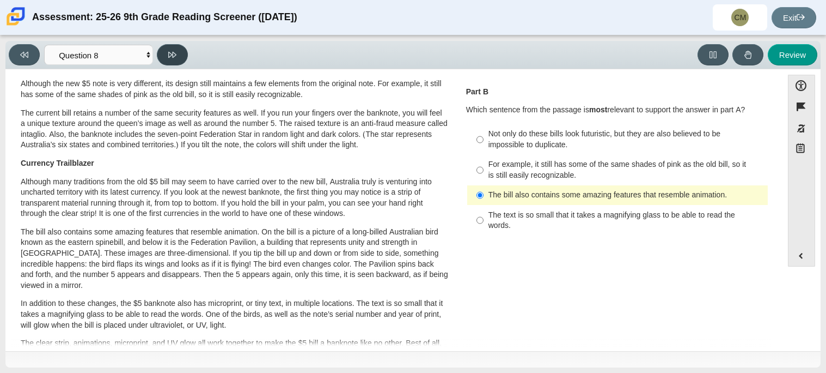
click at [174, 57] on icon at bounding box center [172, 55] width 8 height 8
select select "89f058d6-b15c-4ef5-a4b3-fdaffb8868b6"
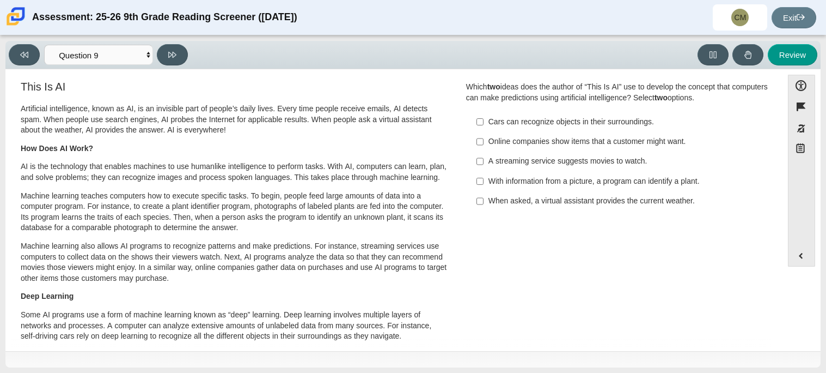
scroll to position [0, 0]
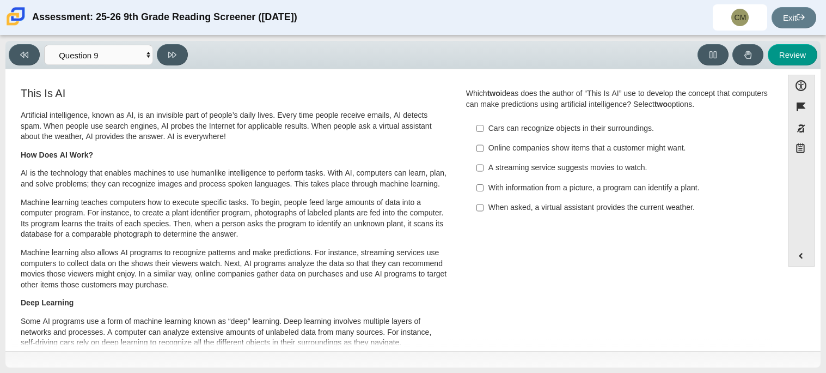
click at [25, 118] on p "Artificial intelligence, known as AI, is an invisible part of people’s daily li…" at bounding box center [235, 126] width 428 height 32
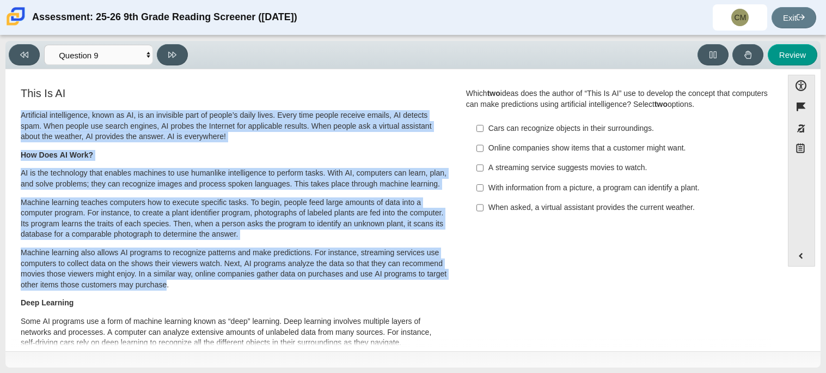
drag, startPoint x: 21, startPoint y: 118, endPoint x: 189, endPoint y: 284, distance: 236.1
click at [189, 284] on div "Artificial intelligence, known as AI, is an invisible part of people’s daily li…" at bounding box center [235, 297] width 428 height 375
copy div "Artificial intelligence, known as AI, is an invisible part of people’s daily li…"
click at [367, 119] on p "Artificial intelligence, known as AI, is an invisible part of people’s daily li…" at bounding box center [235, 126] width 428 height 32
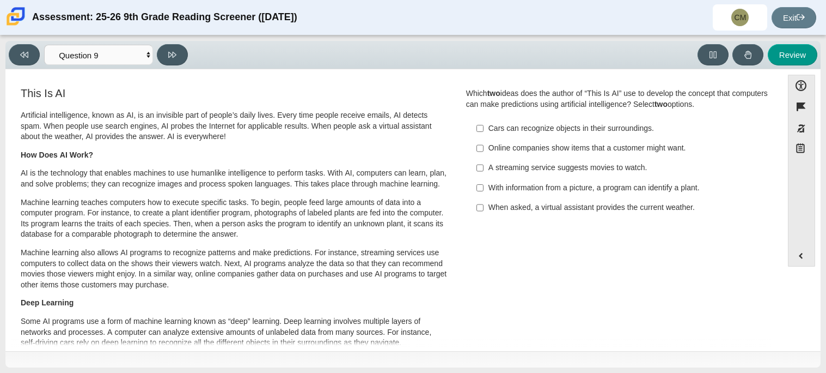
click at [497, 132] on div "Cars can recognize objects in their surroundings." at bounding box center [626, 128] width 275 height 11
click at [484, 132] on input "Cars can recognize objects in their surroundings. Cars can recognize objects in…" at bounding box center [480, 128] width 7 height 20
checkbox input "true"
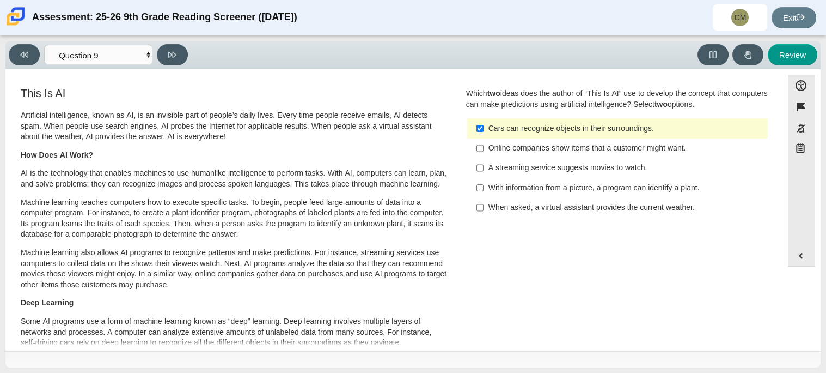
click at [498, 182] on div "With information from a picture, a program can identify a plant." at bounding box center [626, 187] width 275 height 11
click at [484, 182] on input "With information from a picture, a program can identify a plant. With informati…" at bounding box center [480, 188] width 7 height 20
checkbox input "true"
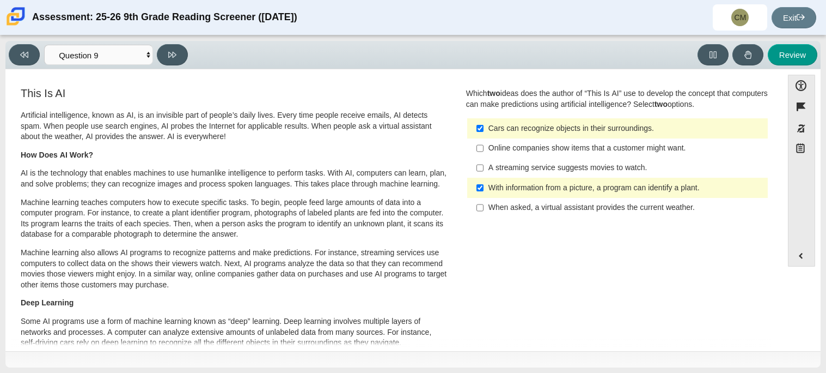
click at [508, 167] on div "A streaming service suggests movies to watch." at bounding box center [626, 167] width 275 height 11
click at [484, 167] on input "A streaming service suggests movies to watch. A streaming service suggests movi…" at bounding box center [480, 168] width 7 height 20
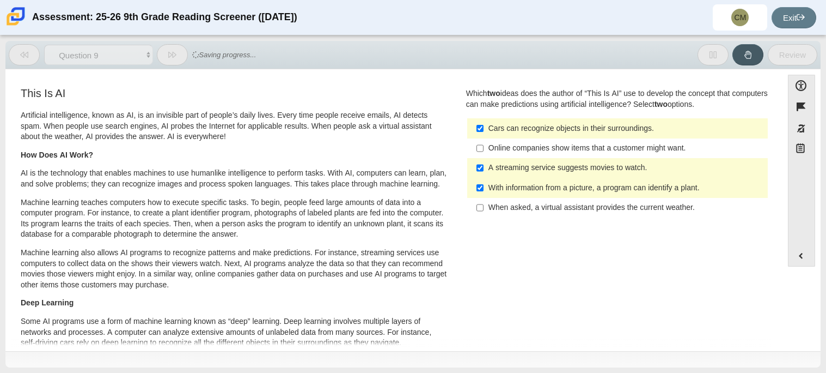
click at [504, 163] on div "A streaming service suggests movies to watch." at bounding box center [626, 167] width 275 height 11
click at [484, 163] on input "A streaming service suggests movies to watch. A streaming service suggests movi…" at bounding box center [480, 168] width 7 height 20
checkbox input "false"
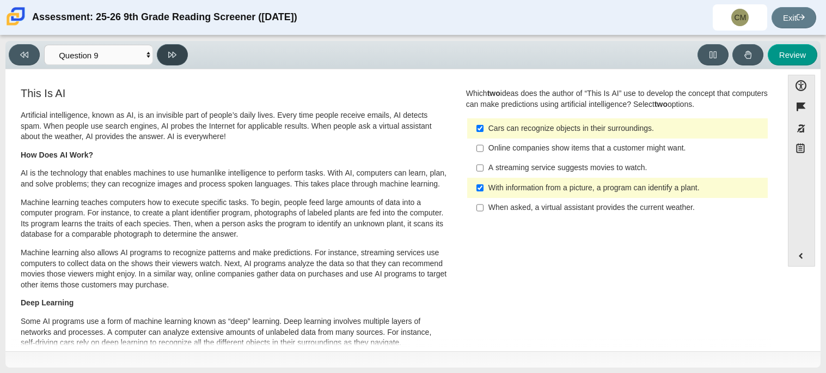
click at [172, 51] on icon at bounding box center [172, 55] width 8 height 8
select select "cdf3c14e-a918-44d1-9b63-3db0fa81641e"
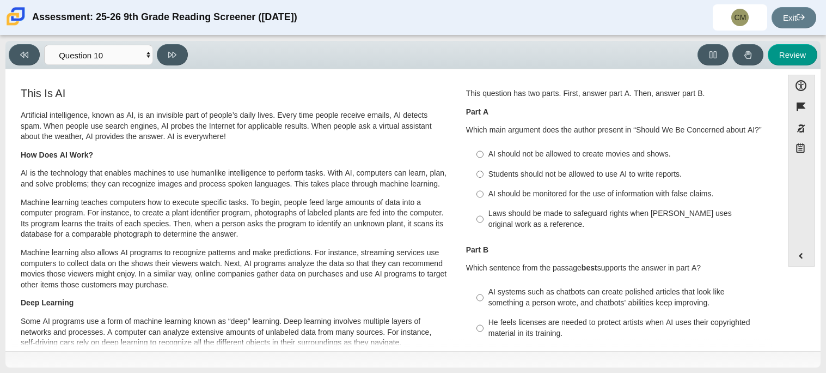
click at [549, 173] on div "Students should not be allowed to use AI to write reports." at bounding box center [626, 174] width 275 height 11
click at [484, 173] on input "Students should not be allowed to use AI to write reports. Students should not …" at bounding box center [480, 174] width 7 height 20
radio input "true"
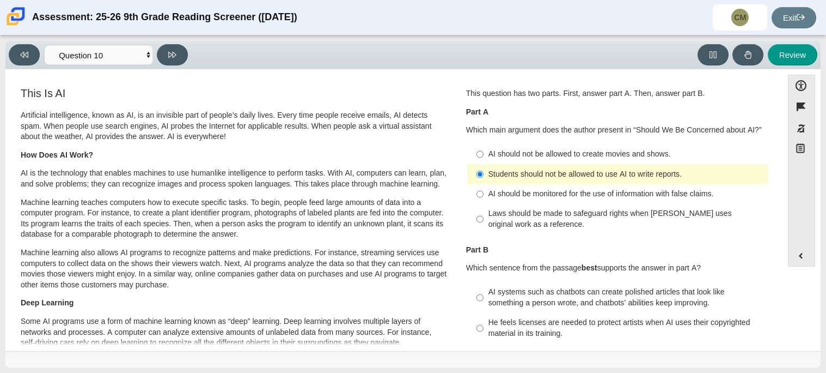
click at [538, 220] on div "Laws should be made to safeguard rights when AI uses original work as a referen…" at bounding box center [626, 218] width 275 height 21
click at [484, 220] on input "Laws should be made to safeguard rights when AI uses original work as a referen…" at bounding box center [480, 219] width 7 height 30
radio input "true"
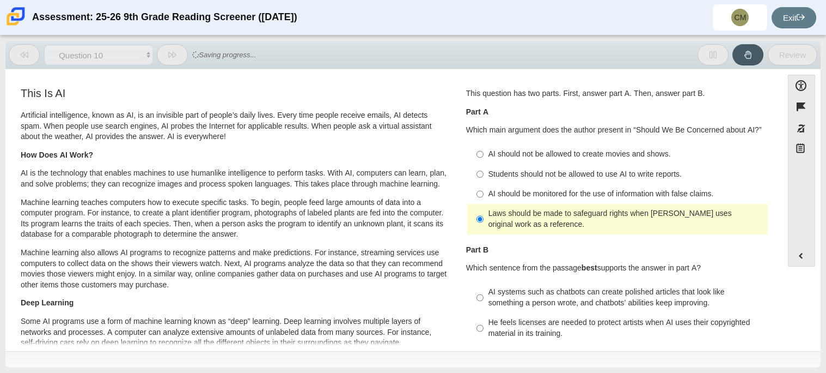
click at [553, 176] on div "Students should not be allowed to use AI to write reports." at bounding box center [626, 174] width 275 height 11
click at [484, 176] on input "Students should not be allowed to use AI to write reports. Students should not …" at bounding box center [480, 174] width 7 height 20
radio input "true"
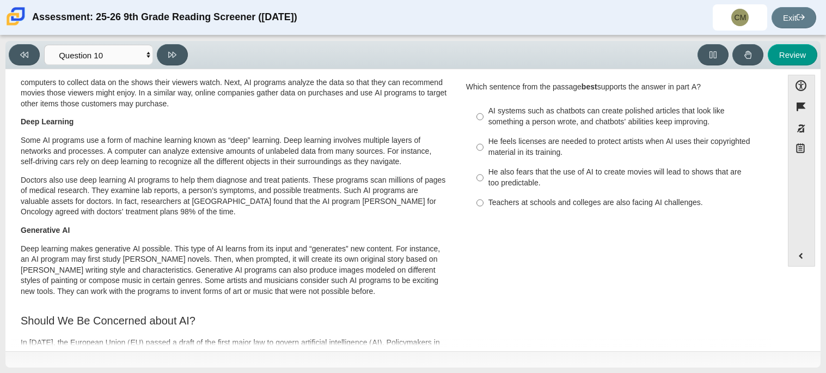
scroll to position [181, 0]
click at [567, 154] on div "He feels licenses are needed to protect artists when AI uses their copyrighted …" at bounding box center [626, 146] width 275 height 21
click at [484, 154] on input "He feels licenses are needed to protect artists when AI uses their copyrighted …" at bounding box center [480, 146] width 7 height 30
radio input "true"
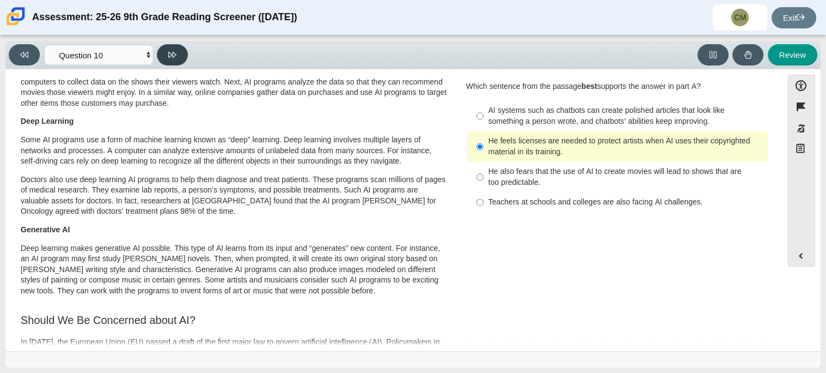
click at [176, 51] on icon at bounding box center [172, 55] width 8 height 8
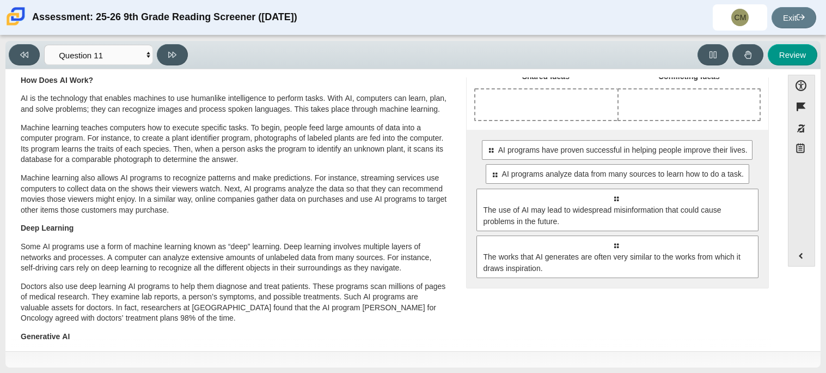
scroll to position [45, 0]
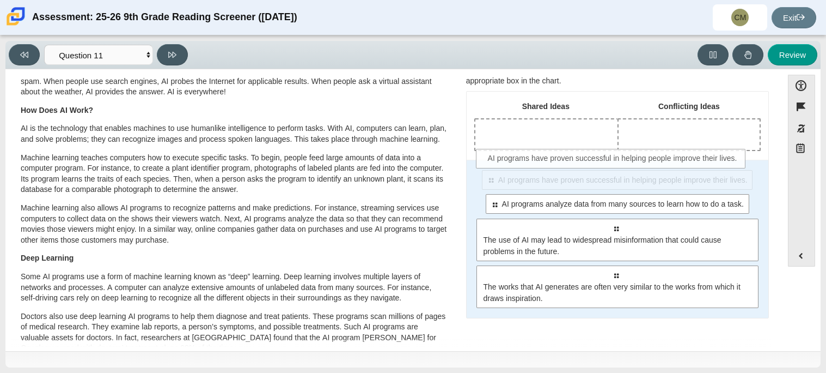
drag, startPoint x: 584, startPoint y: 188, endPoint x: 559, endPoint y: 144, distance: 51.2
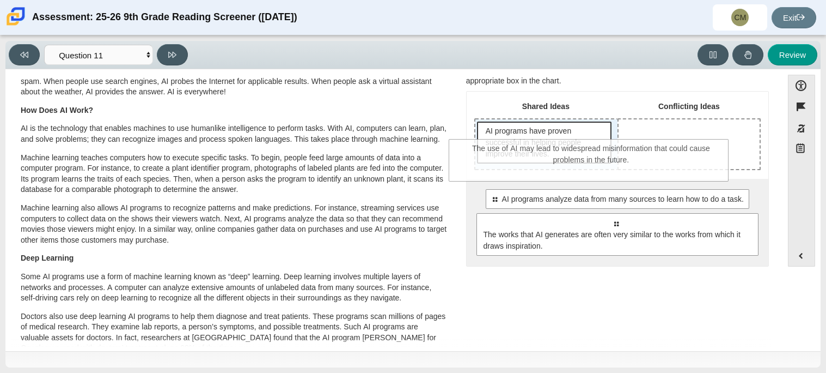
drag, startPoint x: 600, startPoint y: 224, endPoint x: 553, endPoint y: 145, distance: 91.1
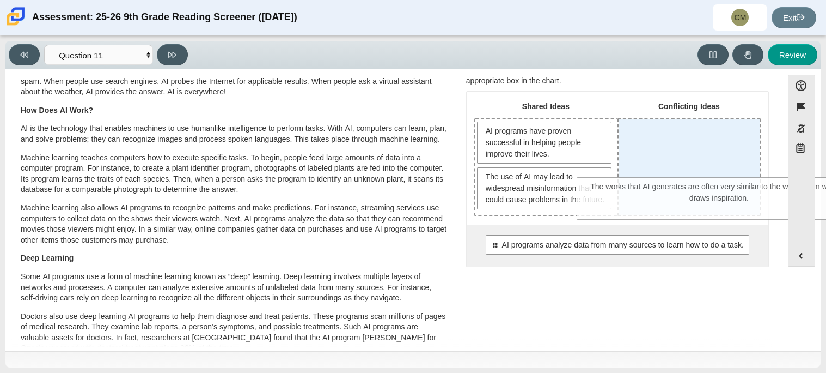
drag, startPoint x: 555, startPoint y: 292, endPoint x: 660, endPoint y: 199, distance: 140.0
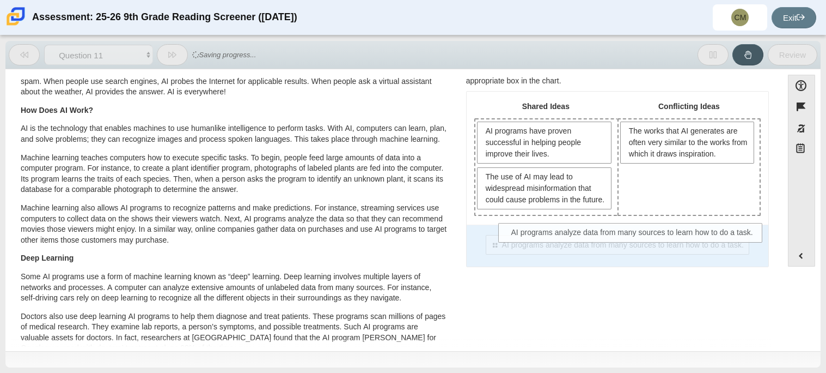
drag, startPoint x: 639, startPoint y: 258, endPoint x: 672, endPoint y: 212, distance: 56.1
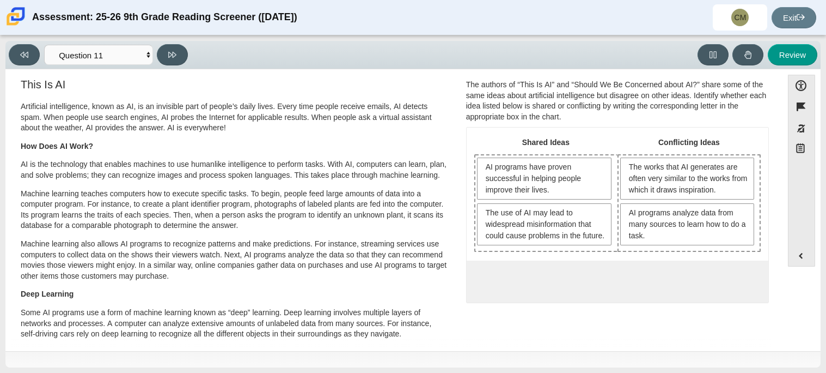
scroll to position [0, 0]
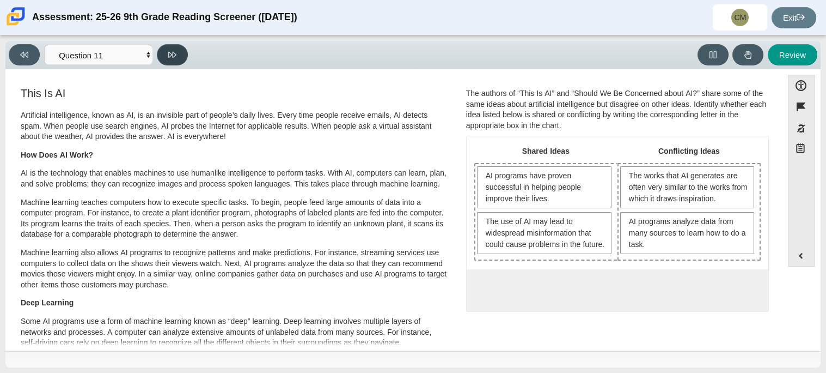
click at [165, 53] on button at bounding box center [172, 54] width 31 height 21
select select "c3effed4-44ce-4a19-bd96-1787f34e9b4c"
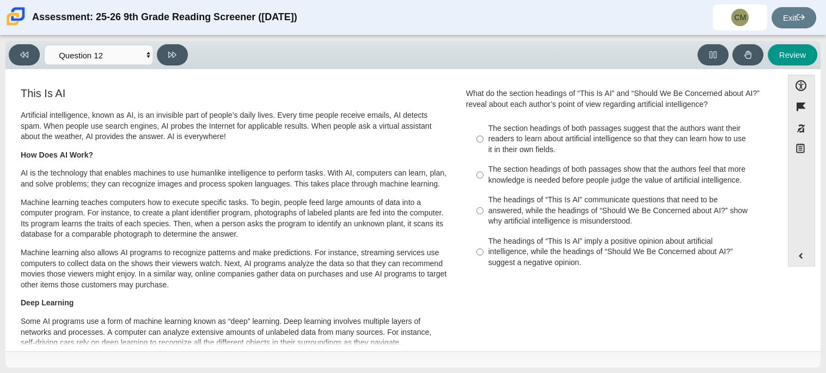
click at [510, 208] on div "The headings of “This Is AI” communicate questions that need to be answered, wh…" at bounding box center [626, 210] width 275 height 32
click at [484, 208] on input "The headings of “This Is AI” communicate questions that need to be answered, wh…" at bounding box center [480, 210] width 7 height 41
radio input "true"
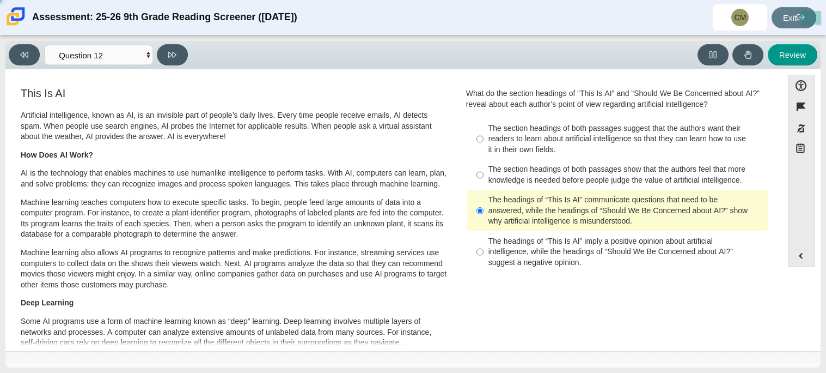
click at [528, 181] on div "The section headings of both passages show that the authors feel that more know…" at bounding box center [626, 174] width 275 height 21
click at [484, 181] on input "The section headings of both passages show that the authors feel that more know…" at bounding box center [480, 175] width 7 height 30
radio input "true"
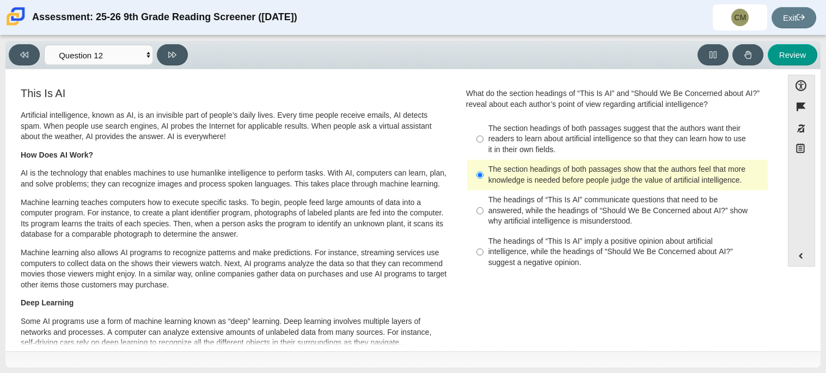
click at [158, 36] on div "Viewing Question 12 of 12 in Pacing Mode Questions Question 1 Question 2 Questi…" at bounding box center [413, 203] width 826 height 337
click at [167, 52] on button at bounding box center [172, 54] width 31 height 21
select select "review"
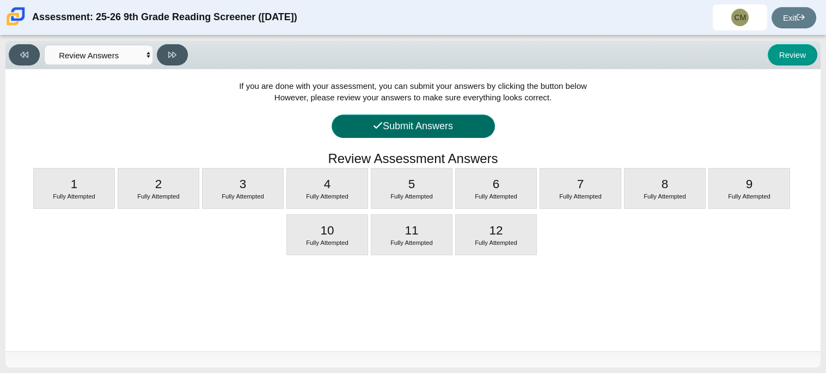
click at [443, 128] on button "Submit Answers" at bounding box center [413, 125] width 163 height 23
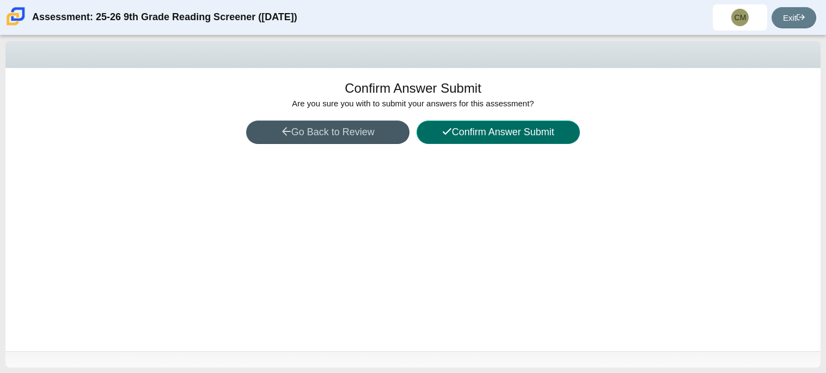
click at [466, 133] on button "Confirm Answer Submit" at bounding box center [498, 131] width 163 height 23
click at [0, 0] on div "Hedgehogs working overtime to get this loaded, hold please!" at bounding box center [0, 0] width 0 height 0
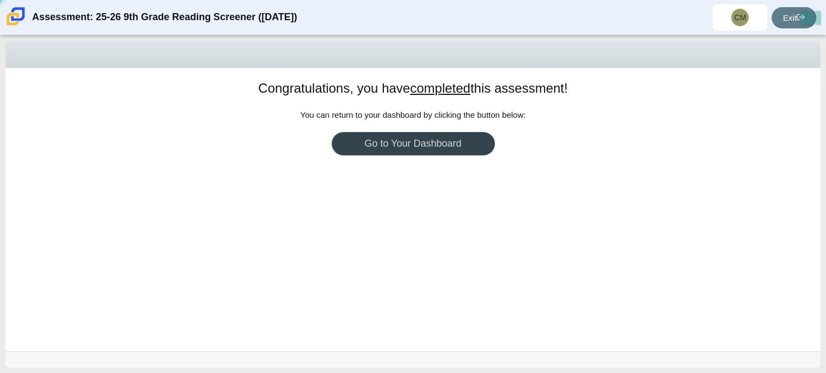
click at [466, 133] on link "Go to Your Dashboard" at bounding box center [413, 143] width 163 height 23
